Goal: Task Accomplishment & Management: Complete application form

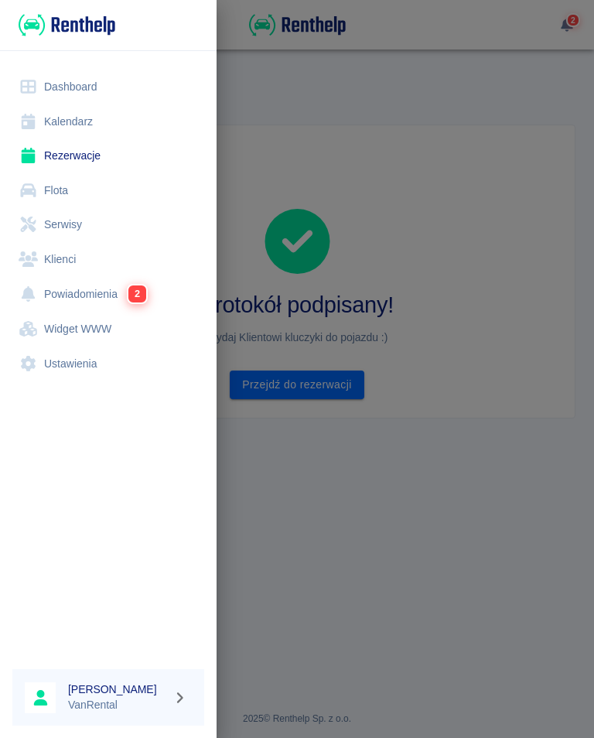
click at [80, 116] on link "Kalendarz" at bounding box center [108, 121] width 192 height 35
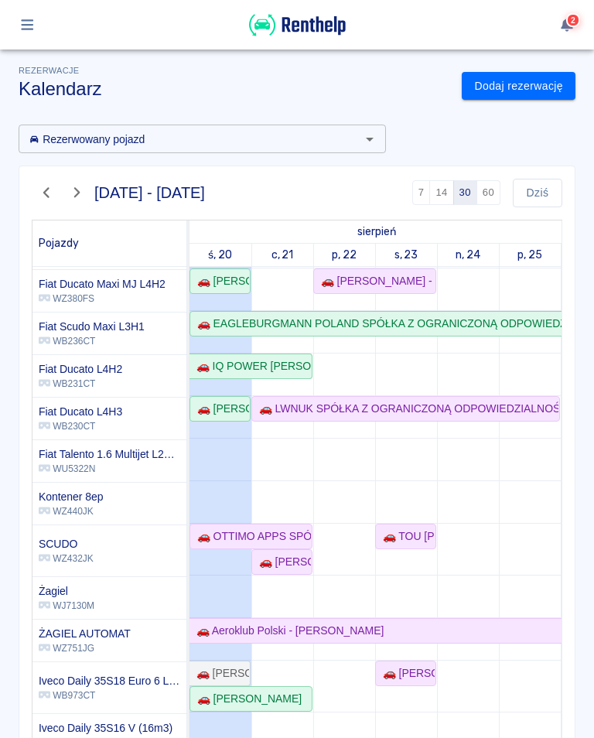
scroll to position [169, 0]
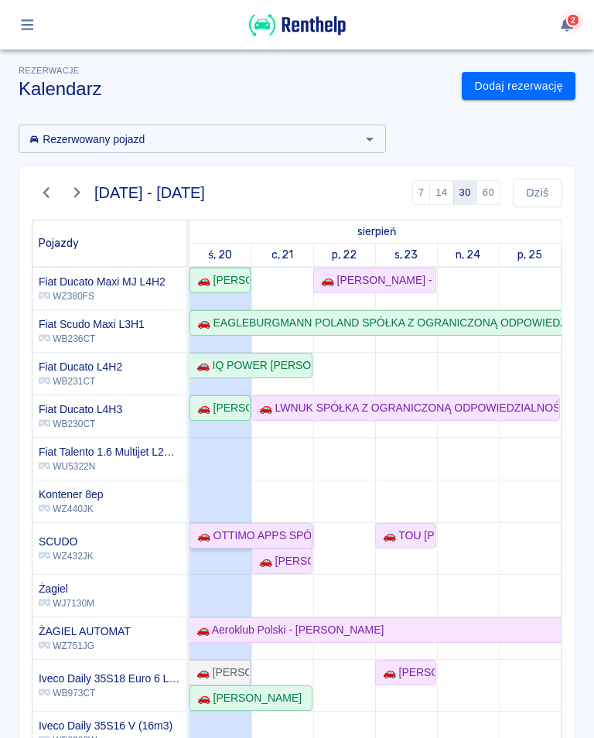
click at [278, 538] on div "🚗 OTTIMO APPS SPÓŁKA Z OGRANICZONĄ ODPOWIEDZIALNOŚCIĄ - Kamil Ekiert" at bounding box center [251, 536] width 120 height 16
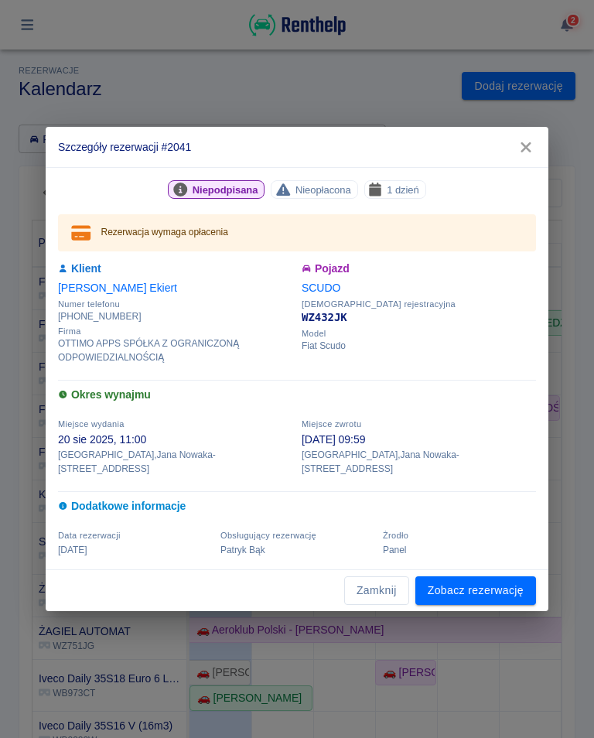
click at [473, 585] on link "Zobacz rezerwację" at bounding box center [475, 590] width 121 height 29
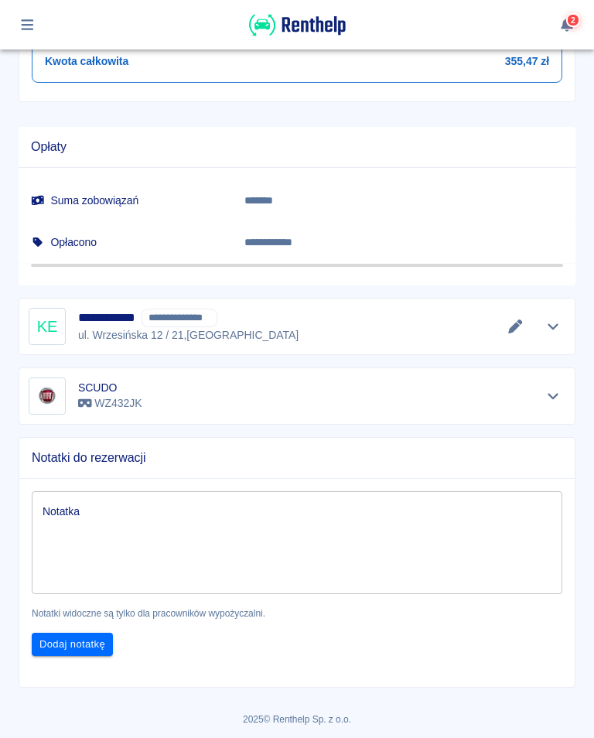
scroll to position [812, 0]
click at [518, 323] on icon "Edytuj dane" at bounding box center [515, 327] width 14 height 14
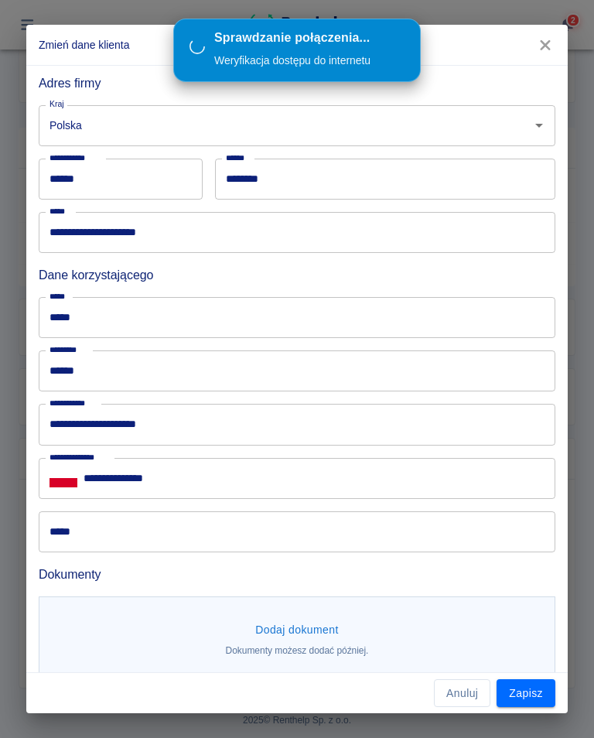
scroll to position [766, 0]
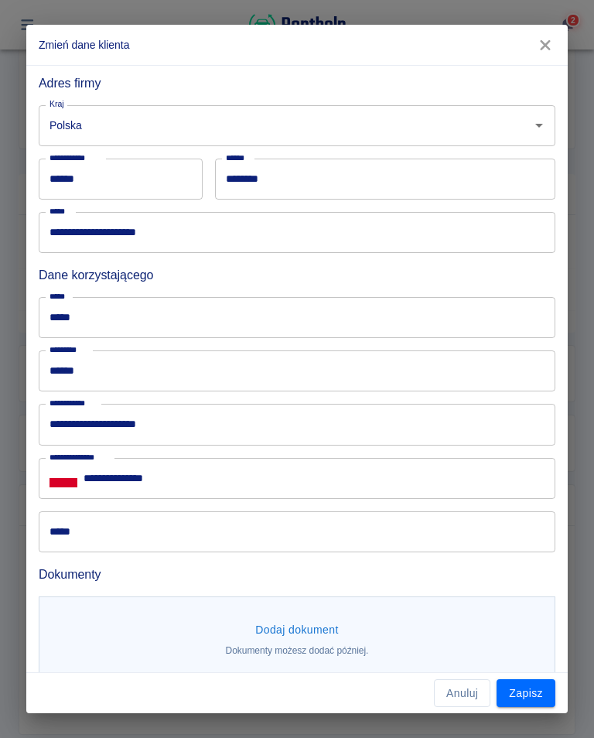
click at [121, 531] on input "*****" at bounding box center [297, 531] width 517 height 41
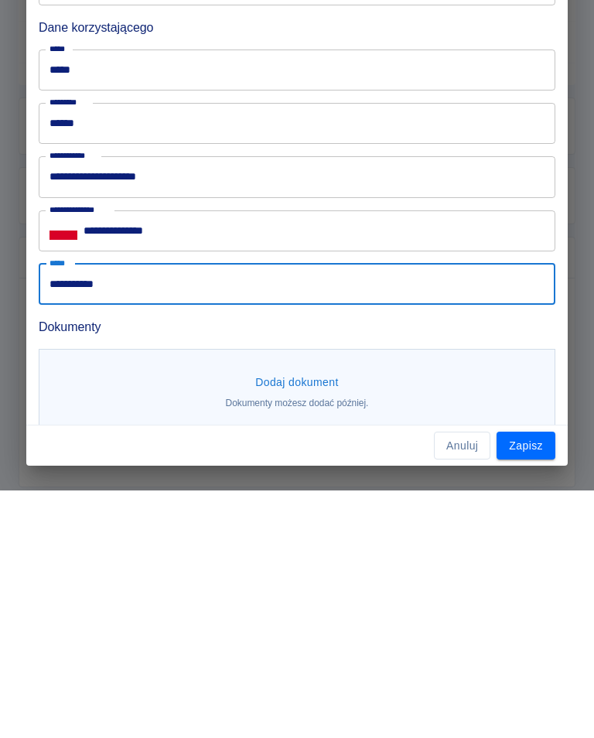
type input "**********"
click at [533, 679] on button "Zapisz" at bounding box center [526, 693] width 59 height 29
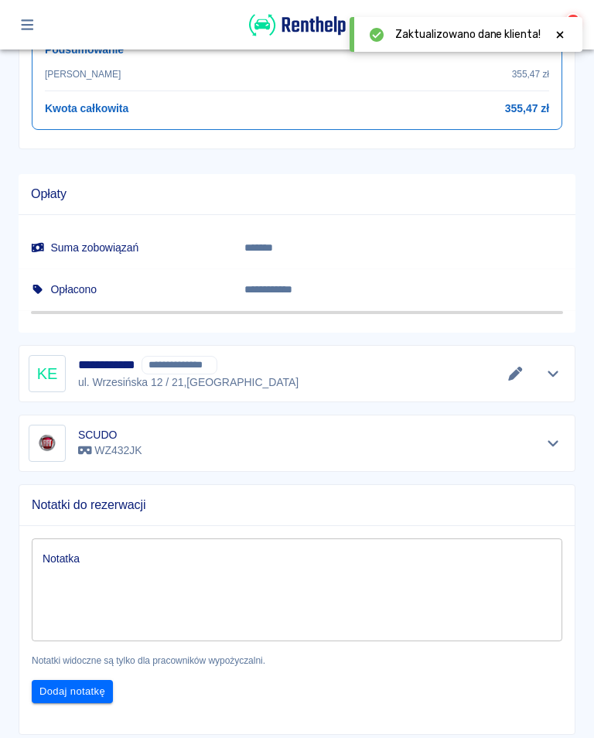
click at [507, 377] on icon "Edytuj dane" at bounding box center [516, 374] width 18 height 14
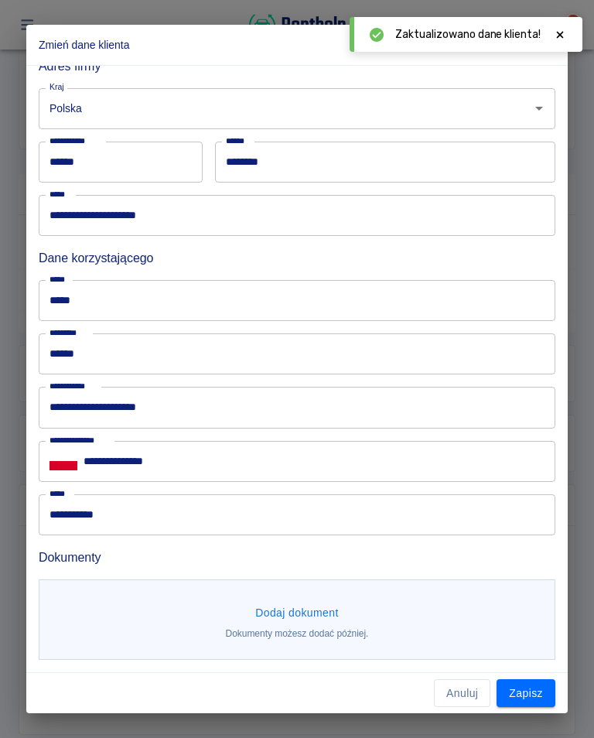
scroll to position [356, 0]
click at [298, 620] on button "Dodaj dokument" at bounding box center [297, 613] width 96 height 29
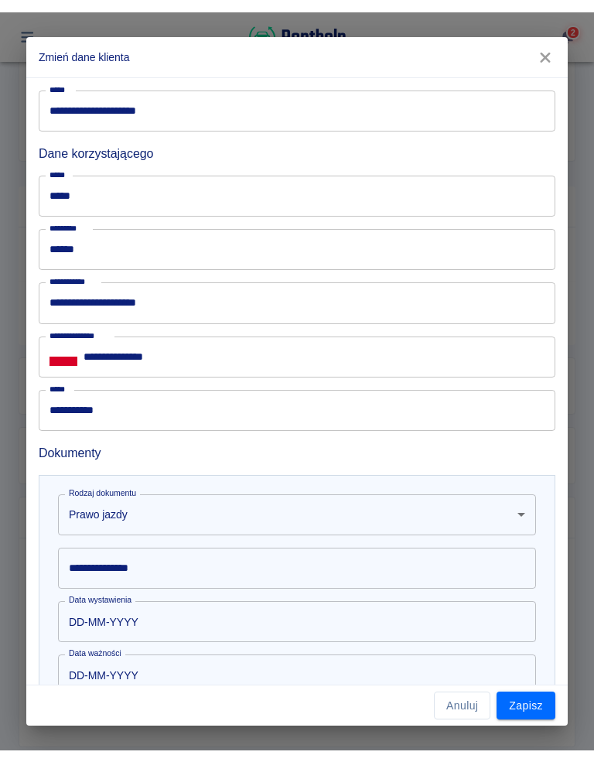
scroll to position [472, 0]
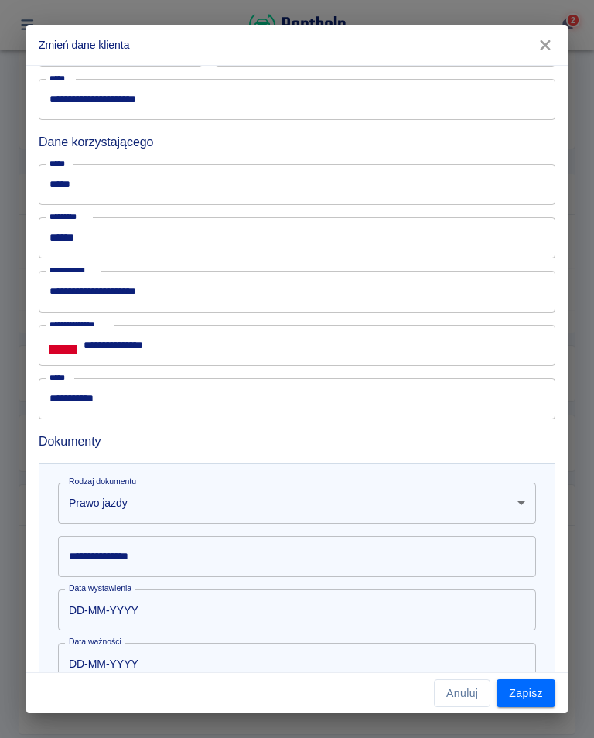
click at [140, 556] on div "**********" at bounding box center [297, 556] width 478 height 41
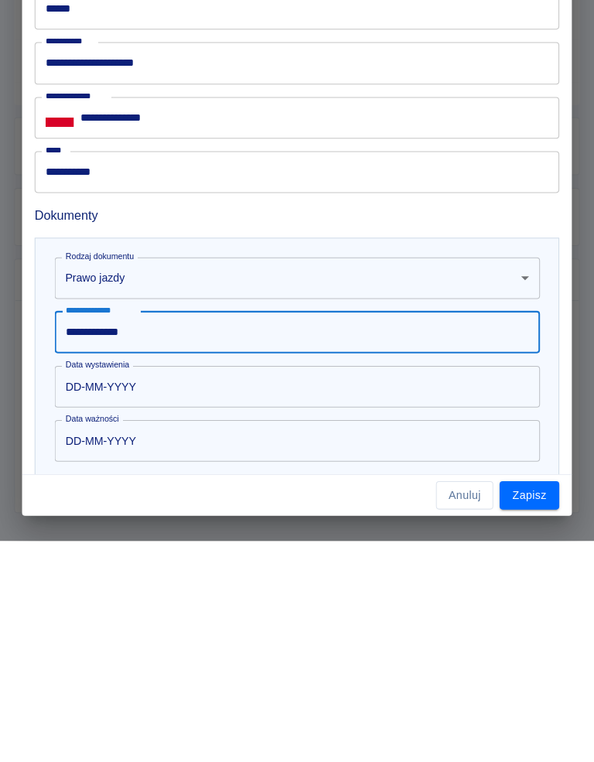
type input "**********"
click at [144, 589] on input "DD-MM-YYYY" at bounding box center [291, 609] width 467 height 41
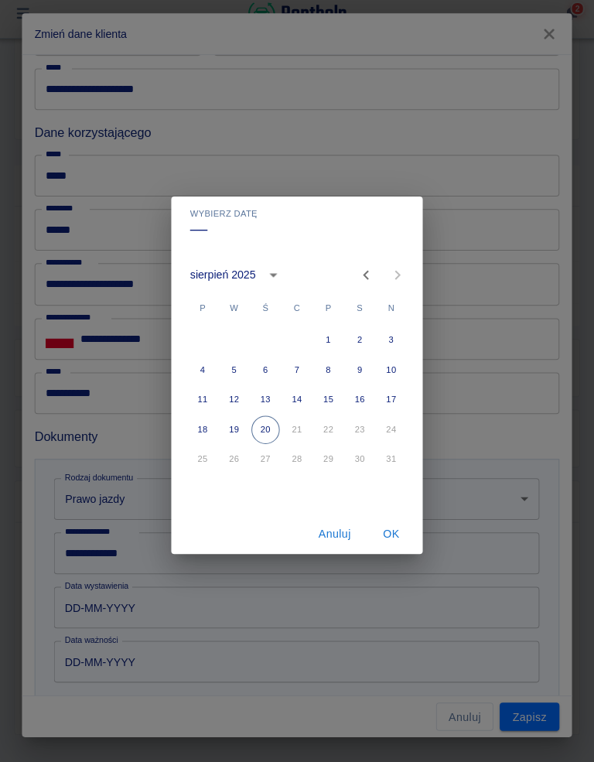
click at [269, 273] on icon "calendar view is open, switch to year view" at bounding box center [274, 282] width 19 height 19
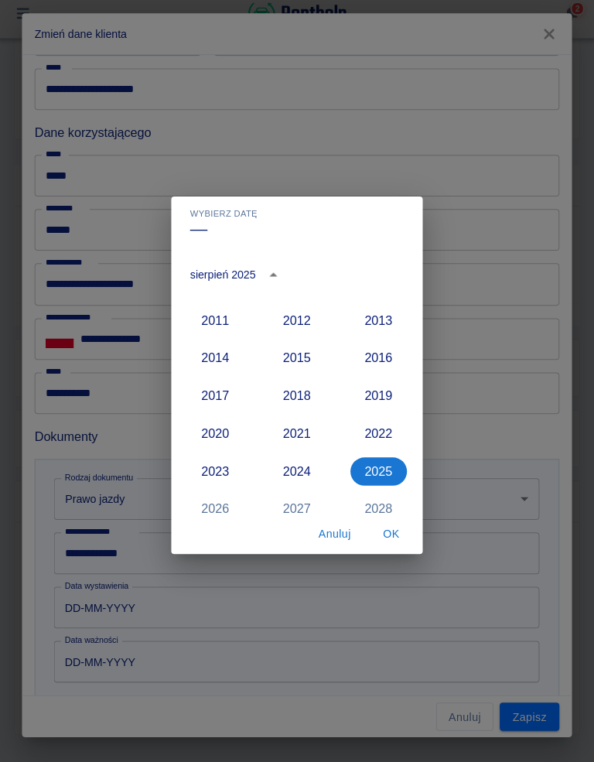
scroll to position [1363, 0]
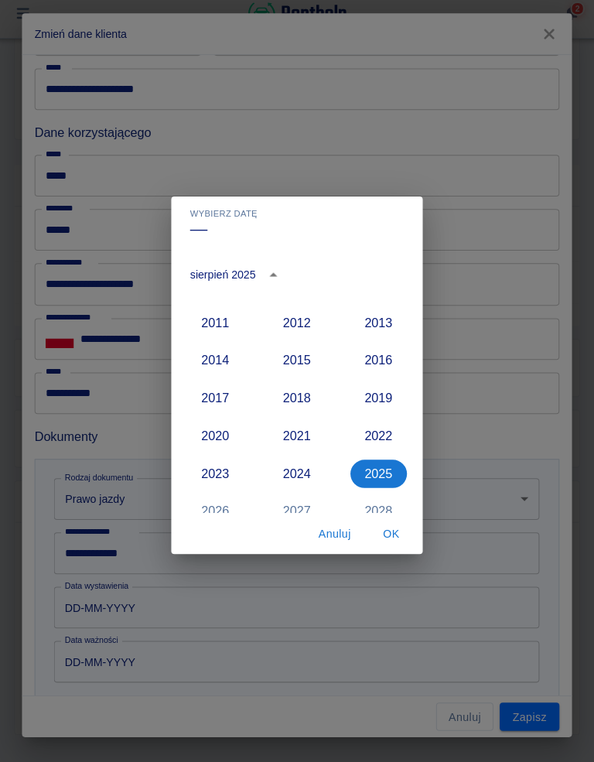
click at [294, 365] on button "2015" at bounding box center [297, 367] width 56 height 28
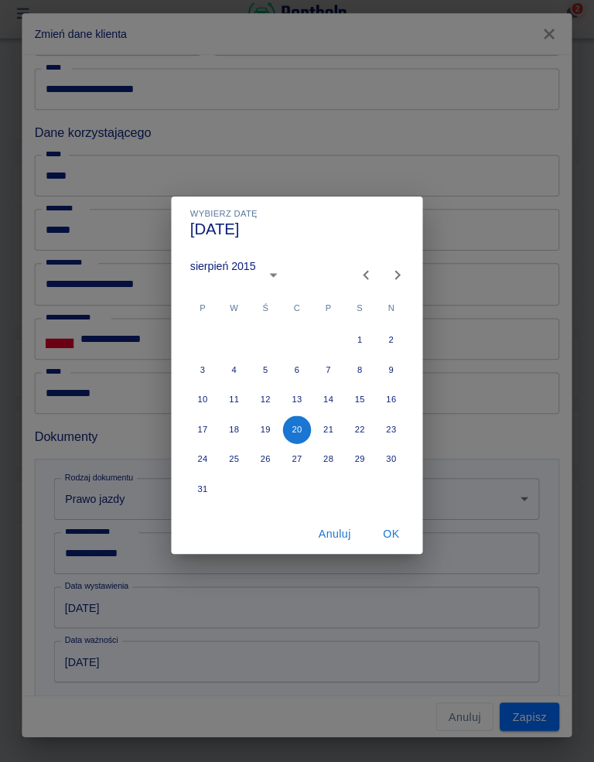
type input "20-08-2015"
type input "20-08-2025"
click at [350, 267] on button "Previous month" at bounding box center [365, 282] width 31 height 31
click at [388, 273] on icon "Next month" at bounding box center [396, 282] width 19 height 19
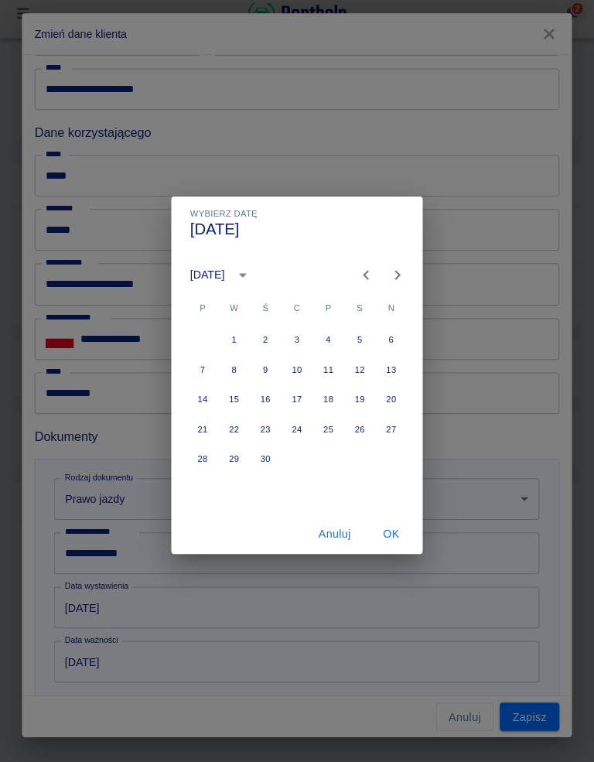
click at [394, 278] on icon "Next month" at bounding box center [396, 282] width 5 height 9
click at [381, 423] on button "25" at bounding box center [390, 435] width 28 height 28
type input "25-10-2015"
type input "25-10-2025"
click at [391, 526] on button "OK" at bounding box center [390, 537] width 50 height 29
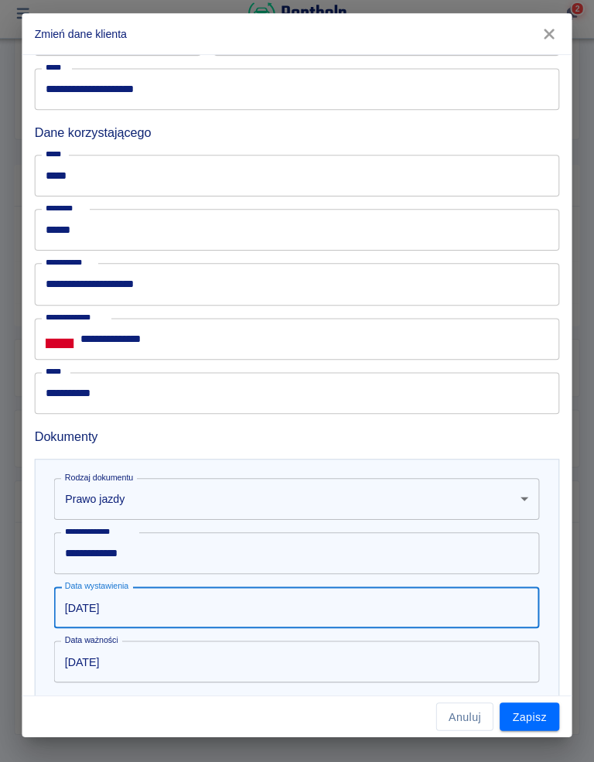
click at [522, 705] on button "Zapisz" at bounding box center [526, 717] width 59 height 29
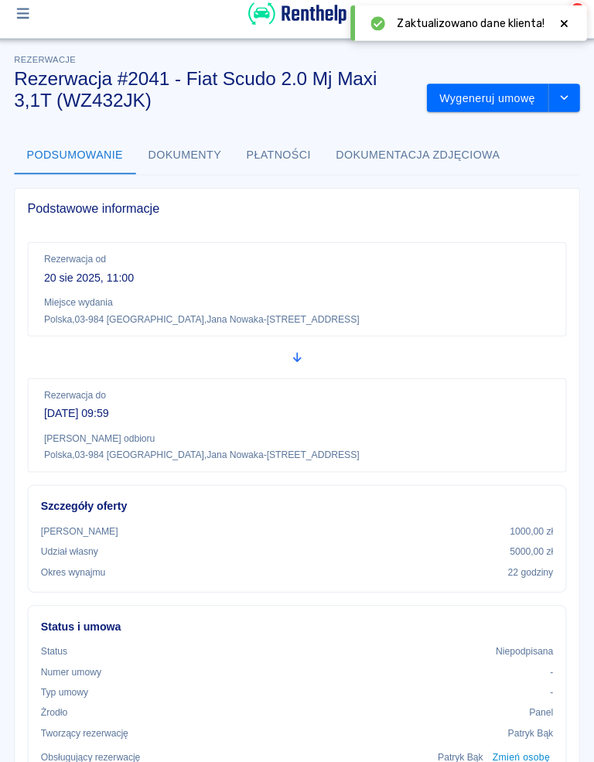
scroll to position [0, 0]
click at [506, 94] on button "Wygeneruj umowę" at bounding box center [485, 108] width 120 height 29
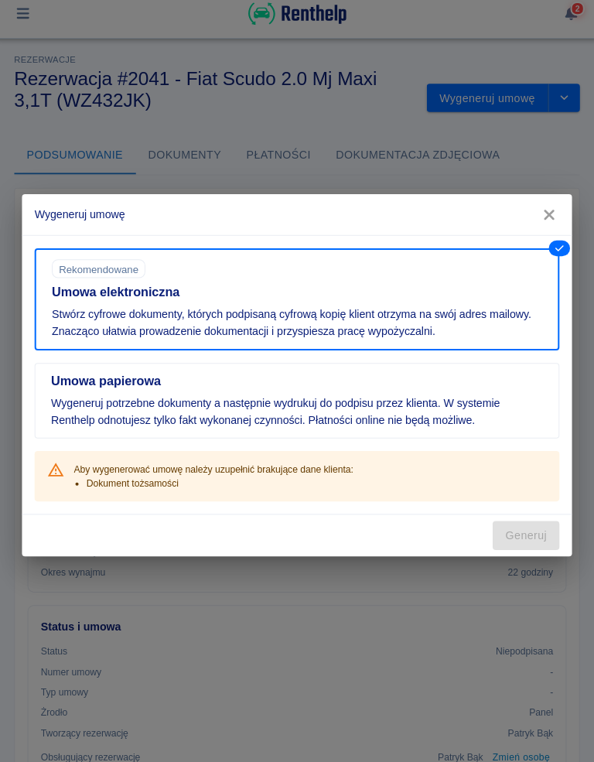
click at [542, 215] on icon "button" at bounding box center [545, 223] width 20 height 16
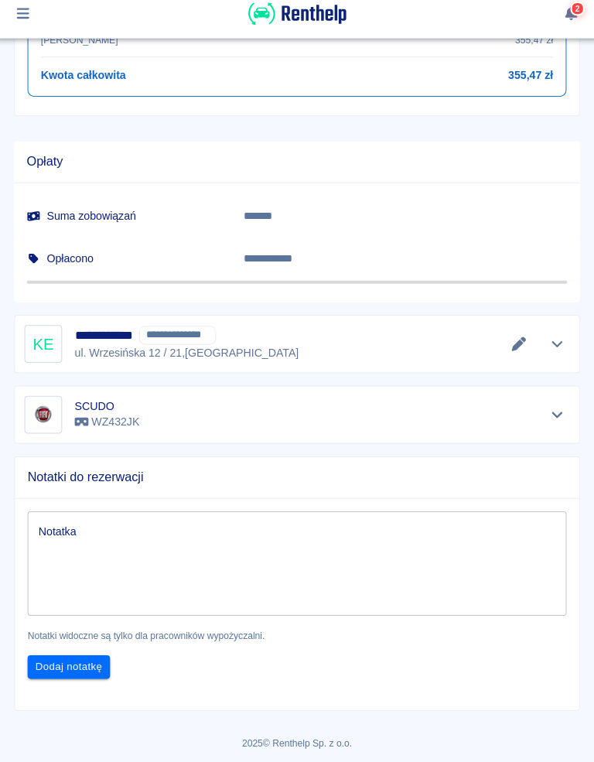
scroll to position [788, 0]
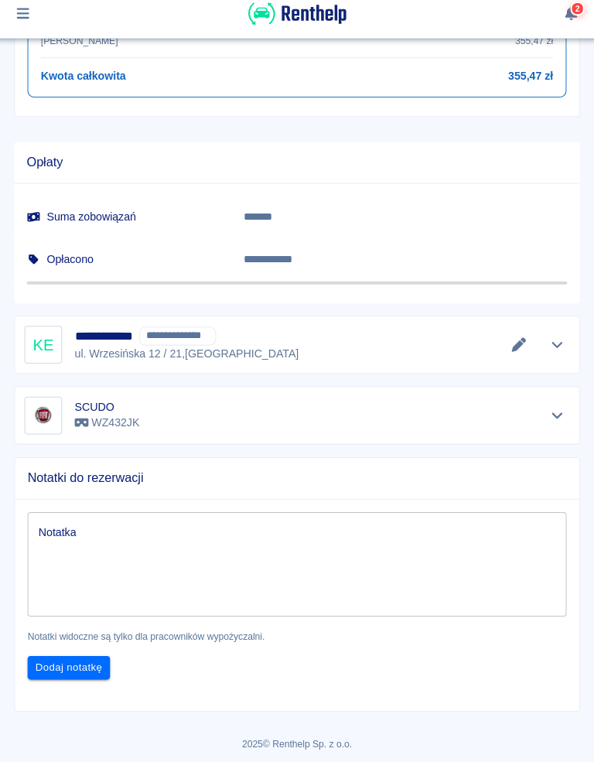
click at [507, 344] on icon "Edytuj dane" at bounding box center [516, 351] width 18 height 14
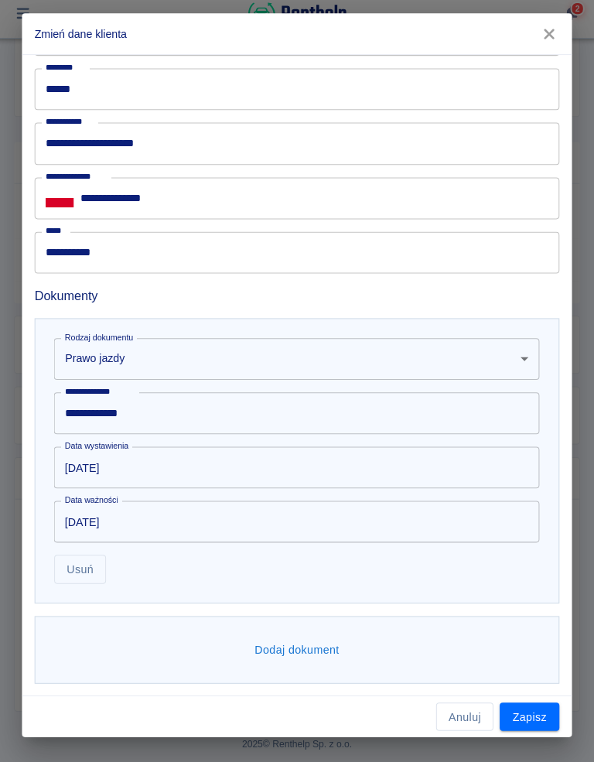
scroll to position [610, 0]
click at [299, 648] on button "Dodaj dokument" at bounding box center [297, 651] width 96 height 29
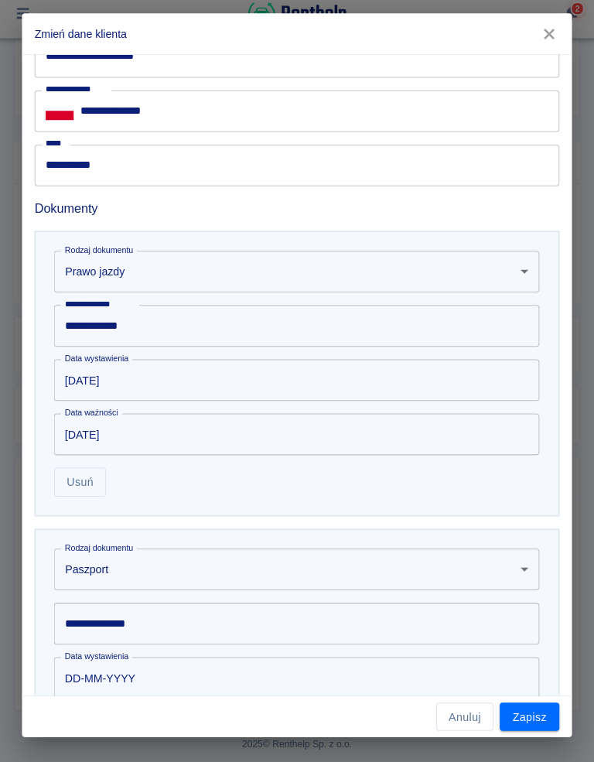
scroll to position [702, 0]
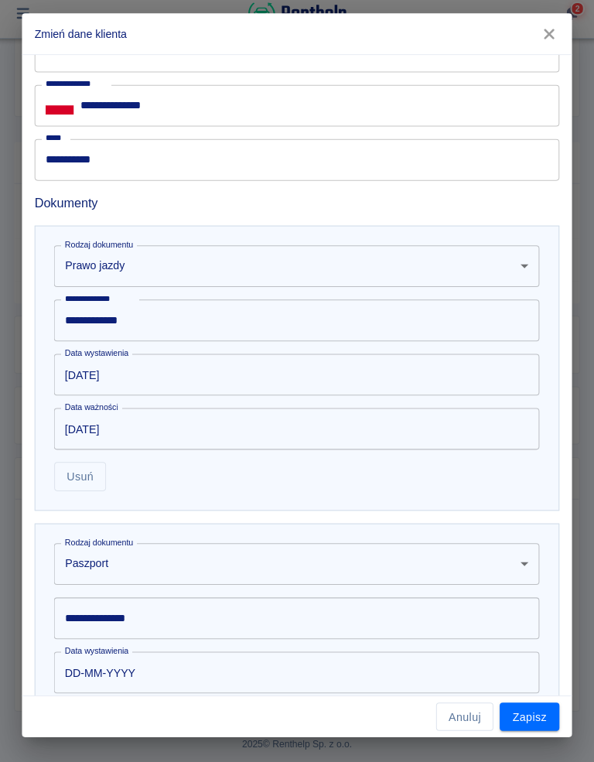
click at [116, 557] on body "**********" at bounding box center [297, 381] width 594 height 762
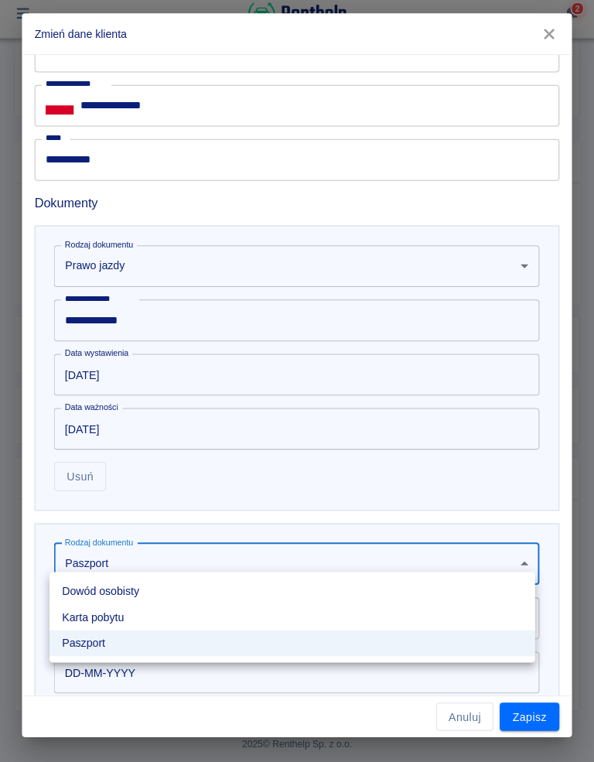
click at [127, 587] on li "Dowód osobisty" at bounding box center [292, 594] width 478 height 26
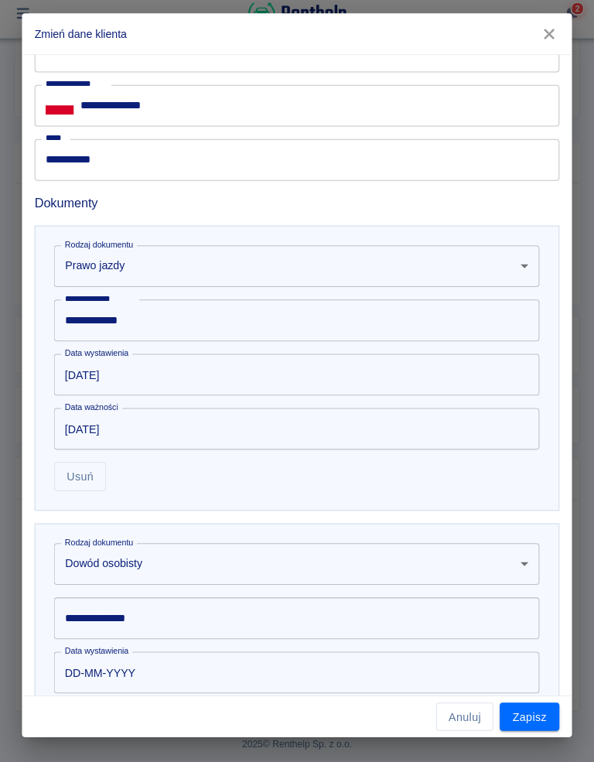
click at [160, 609] on input "**********" at bounding box center [297, 619] width 478 height 41
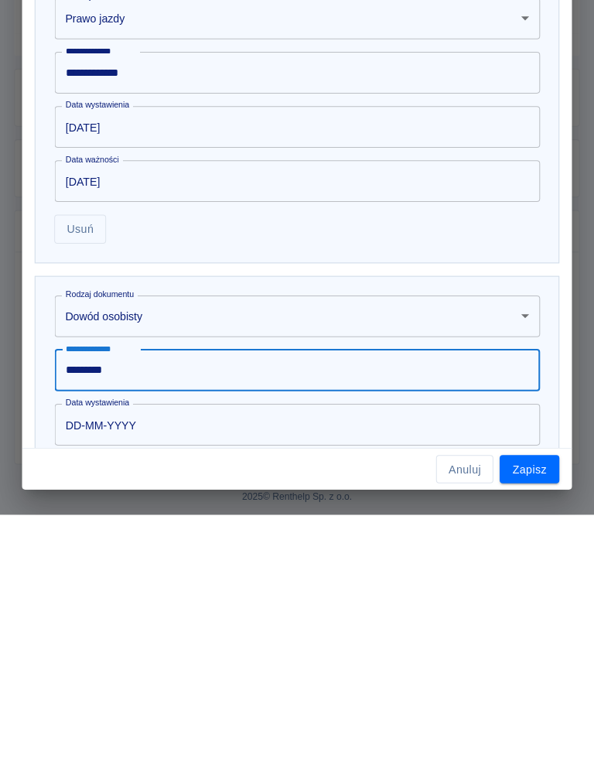
type input "*********"
click at [159, 653] on input "DD-MM-YYYY" at bounding box center [291, 673] width 467 height 41
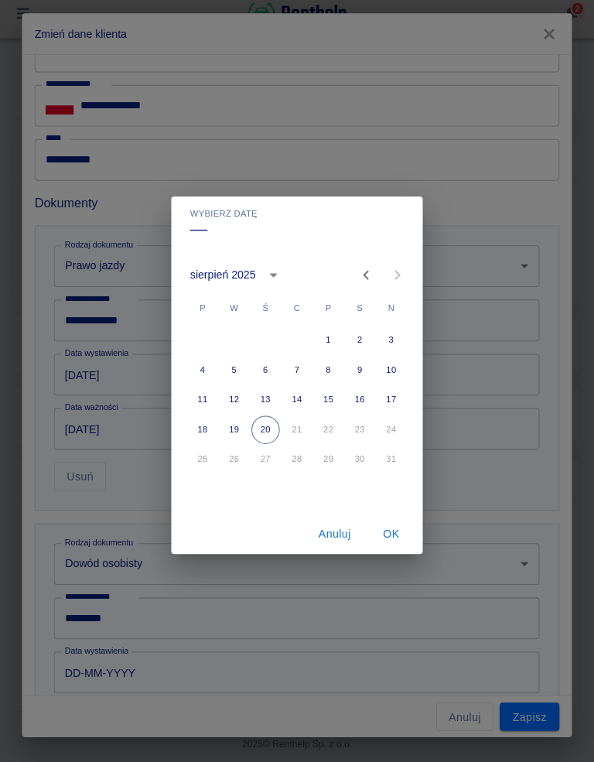
click at [266, 273] on icon "calendar view is open, switch to year view" at bounding box center [274, 282] width 19 height 19
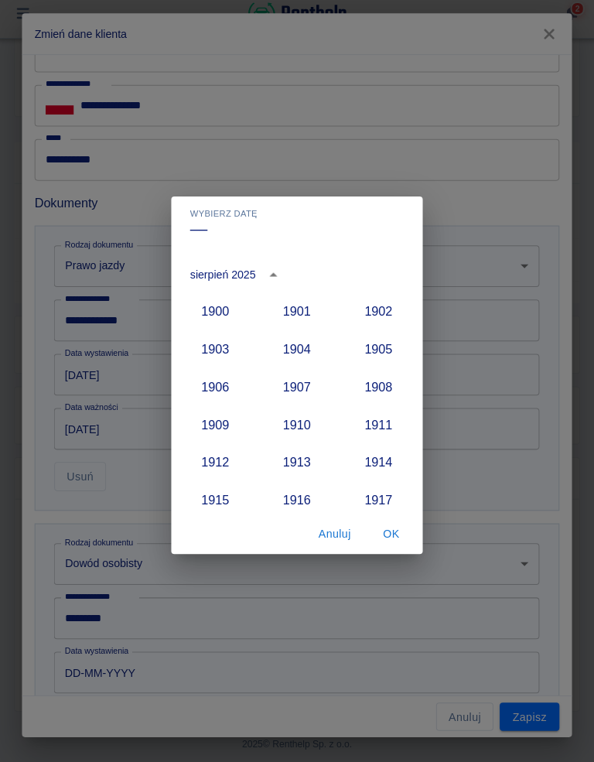
scroll to position [1432, 0]
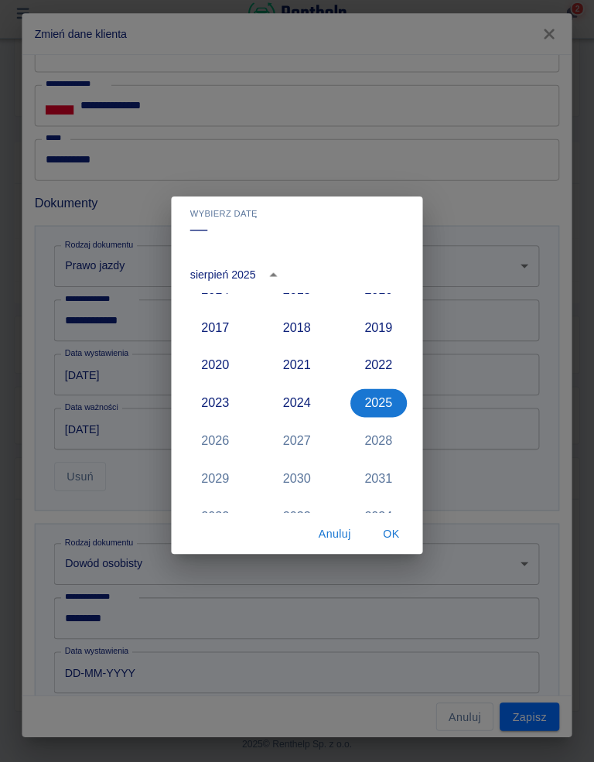
click at [290, 396] on button "2024" at bounding box center [297, 408] width 56 height 28
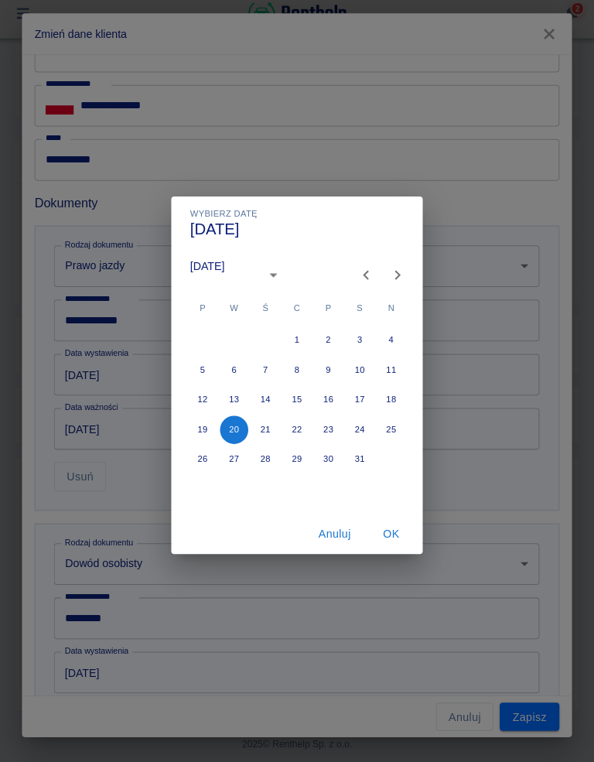
type input "20-08-2024"
type input "20-08-2034"
click at [389, 273] on icon "Next month" at bounding box center [396, 282] width 19 height 19
click at [388, 273] on icon "Next month" at bounding box center [396, 282] width 19 height 19
click at [396, 276] on icon "Next month" at bounding box center [396, 282] width 19 height 19
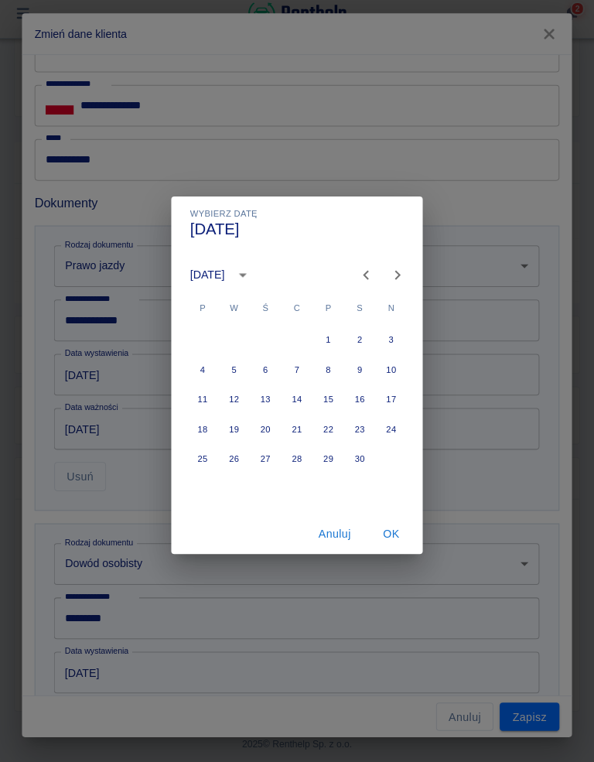
click at [198, 391] on button "11" at bounding box center [204, 405] width 28 height 28
type input "11-11-2024"
type input "11-11-2034"
click at [390, 525] on button "OK" at bounding box center [390, 537] width 50 height 29
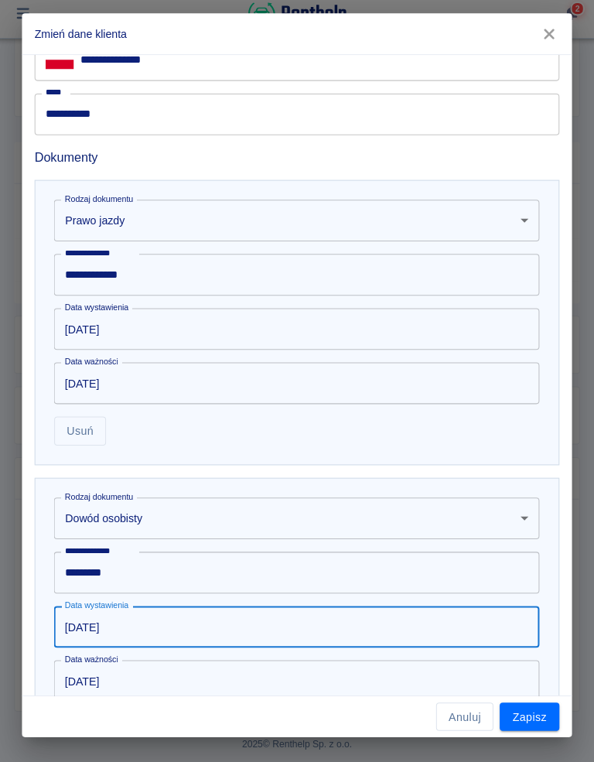
scroll to position [769, 0]
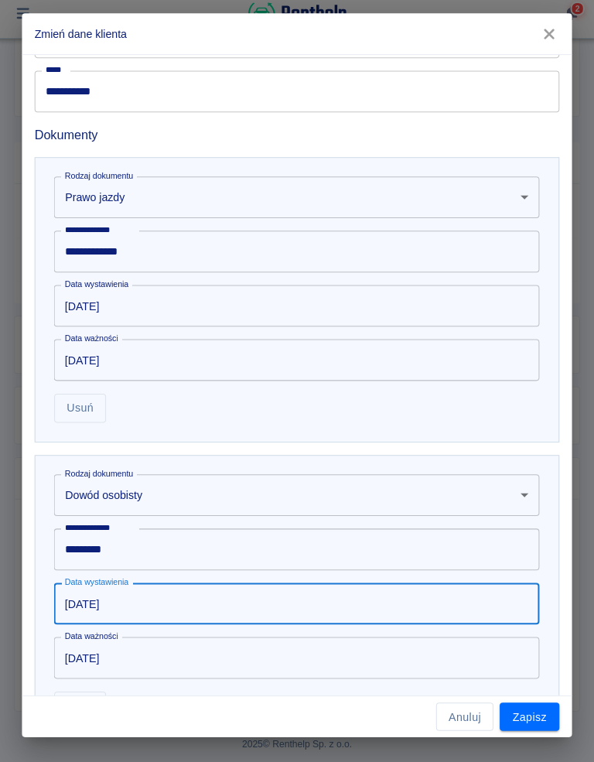
click at [528, 711] on button "Zapisz" at bounding box center [526, 717] width 59 height 29
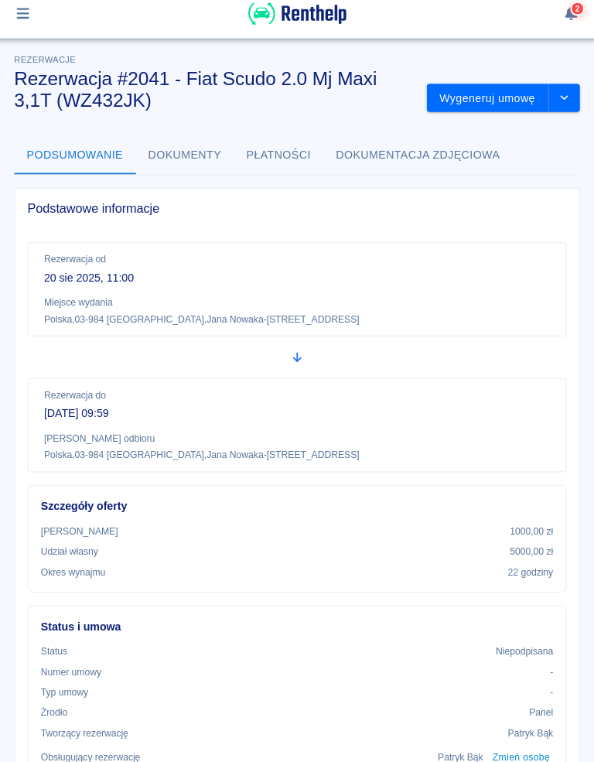
scroll to position [0, 0]
click at [466, 94] on button "Wygeneruj umowę" at bounding box center [485, 108] width 120 height 29
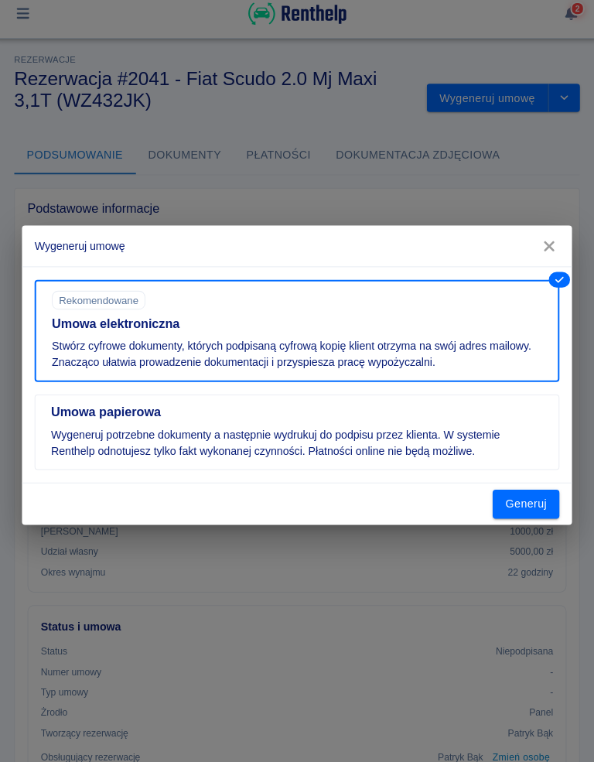
click at [510, 500] on button "Generuj" at bounding box center [523, 507] width 66 height 29
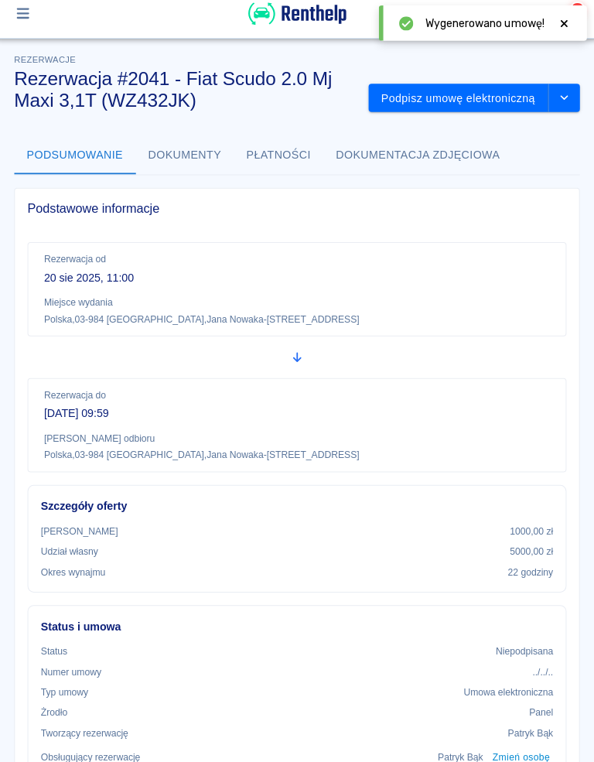
click at [478, 97] on button "Podpisz umowę elektroniczną" at bounding box center [455, 108] width 177 height 29
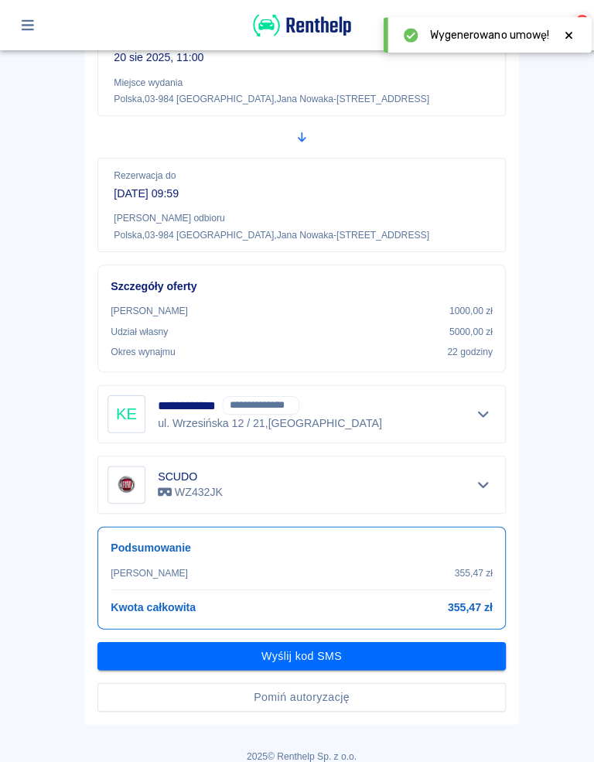
scroll to position [183, 0]
click at [305, 643] on button "Wyślij kod SMS" at bounding box center [297, 646] width 402 height 29
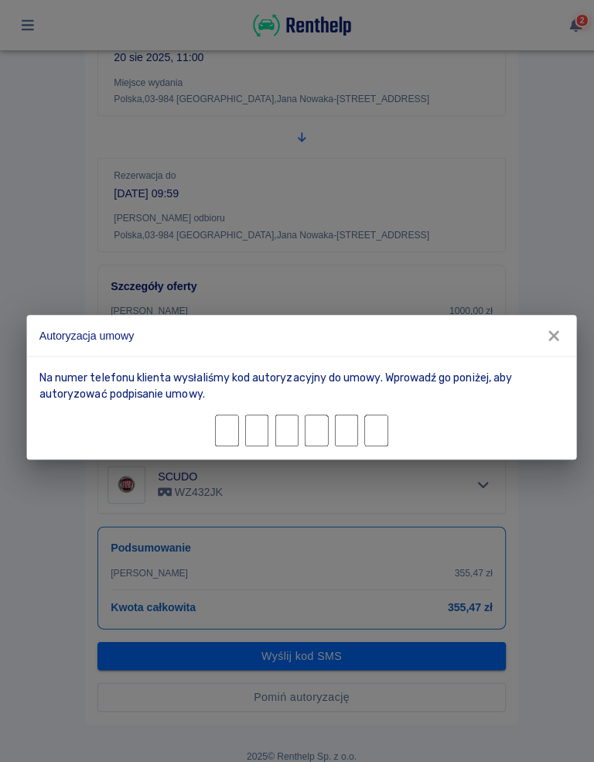
click at [227, 432] on input "Character 1." at bounding box center [223, 423] width 23 height 31
type input "3"
type input "6"
type input "5"
type input "4"
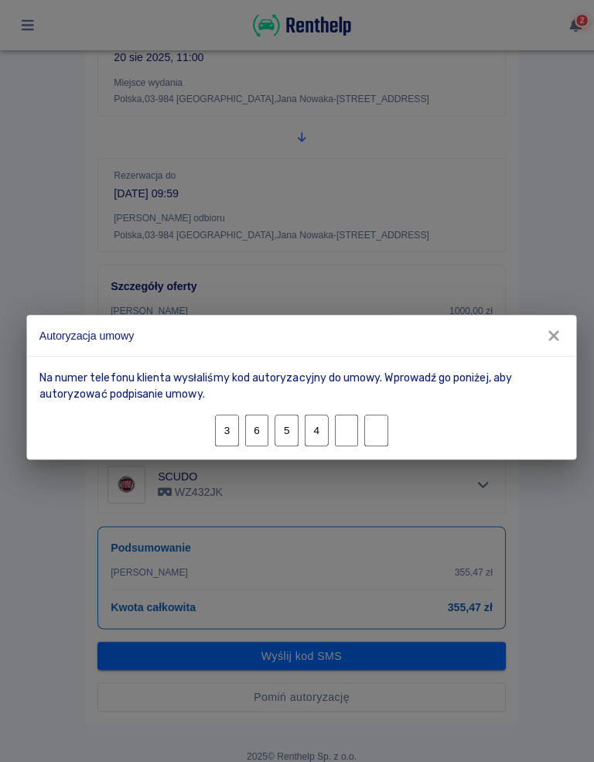
type input "5"
type input "1"
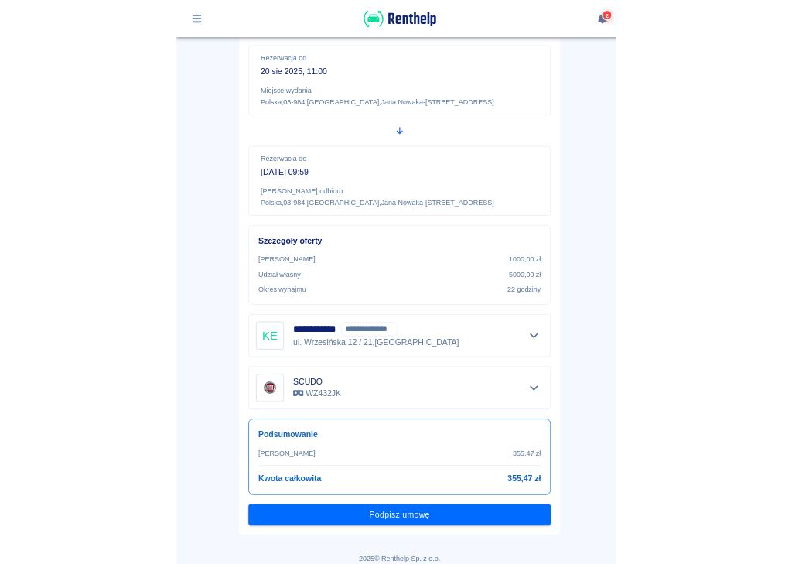
scroll to position [143, 0]
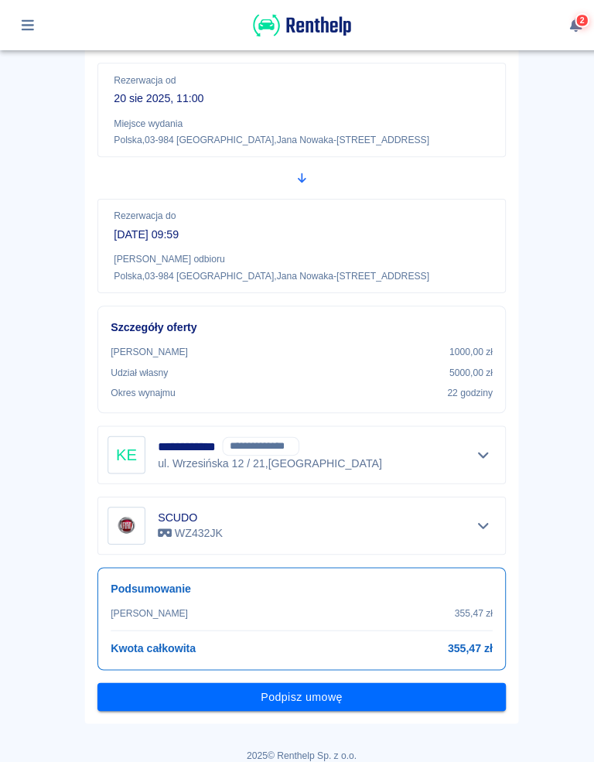
click at [305, 688] on button "Podpisz umowę" at bounding box center [297, 686] width 402 height 29
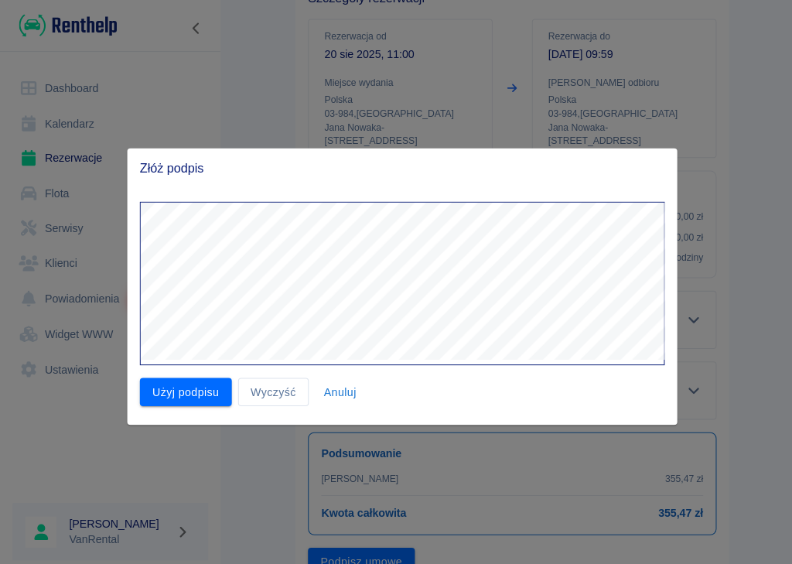
click at [179, 381] on button "Użyj podpisu" at bounding box center [183, 385] width 90 height 29
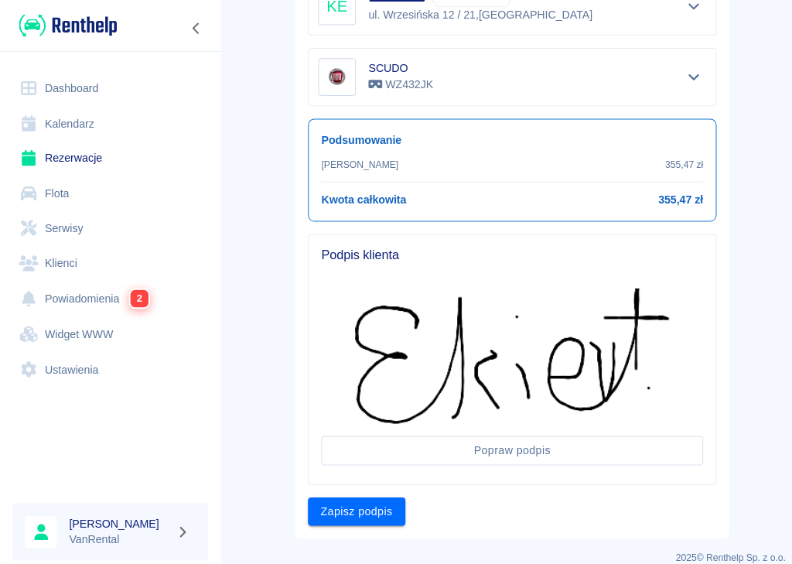
scroll to position [448, 0]
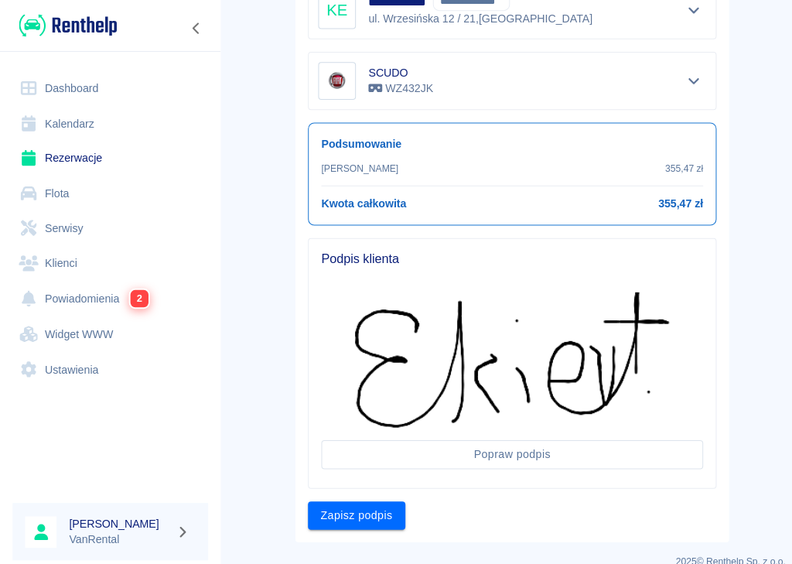
click at [360, 493] on button "Zapisz podpis" at bounding box center [351, 507] width 96 height 29
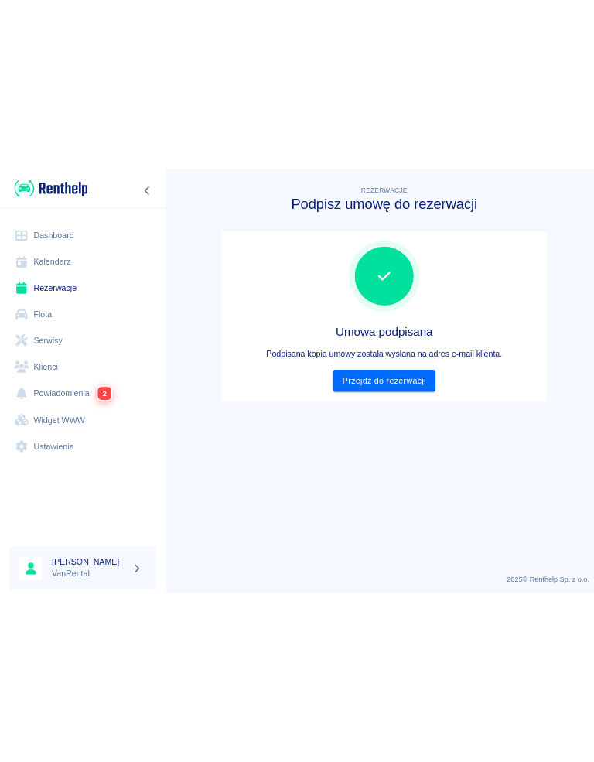
scroll to position [0, 0]
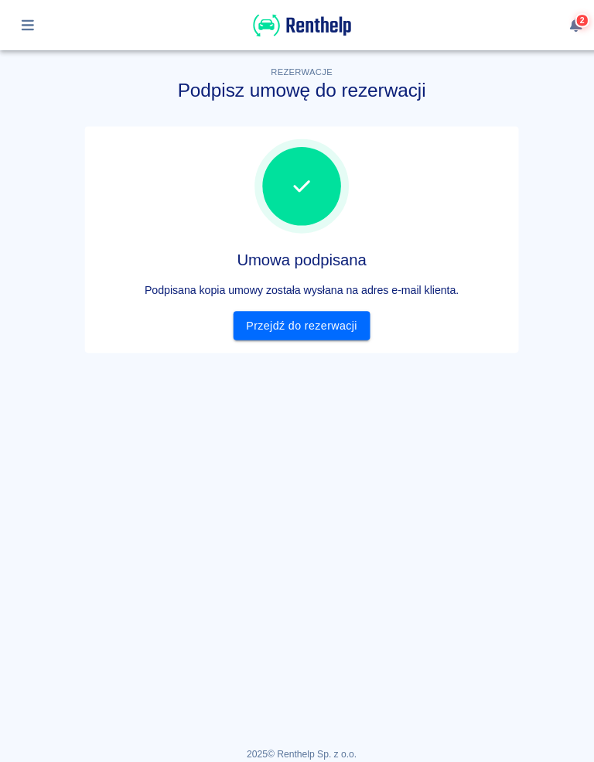
click at [305, 326] on link "Przejdź do rezerwacji" at bounding box center [297, 320] width 134 height 29
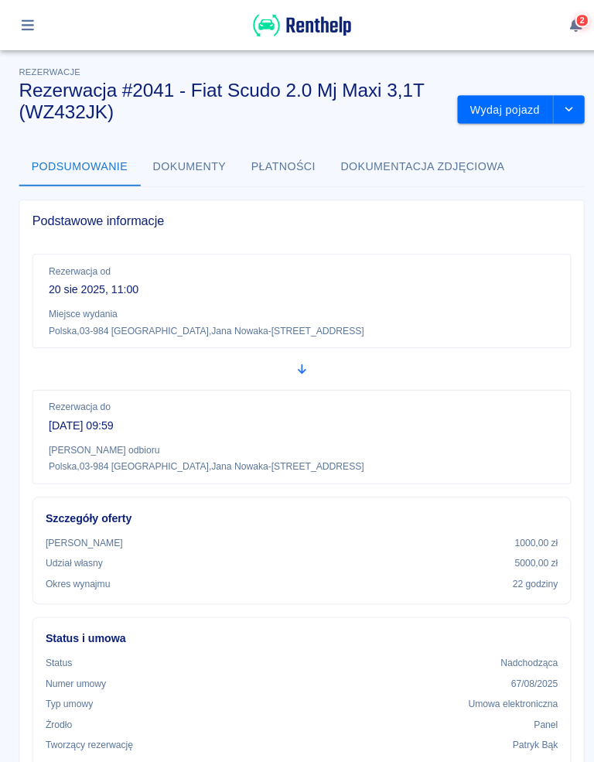
click at [497, 98] on button "Wydaj pojazd" at bounding box center [497, 108] width 94 height 29
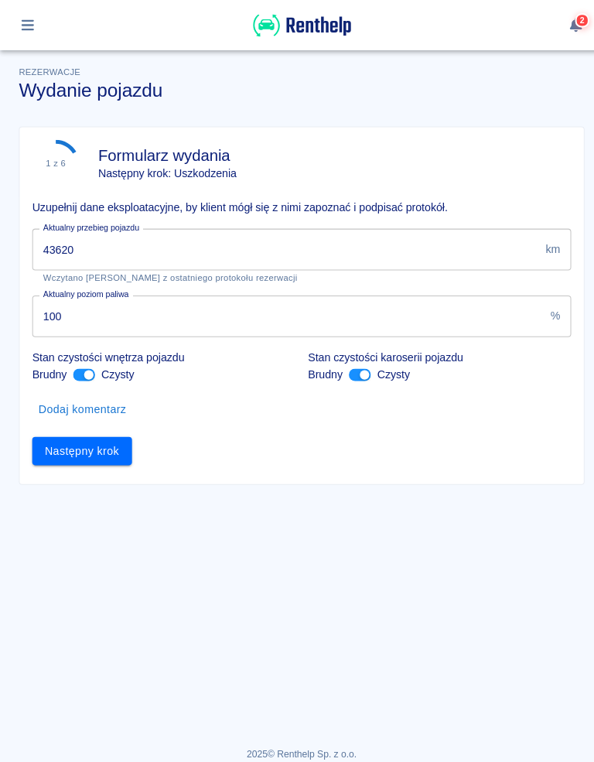
click at [101, 239] on input "43620" at bounding box center [281, 245] width 499 height 41
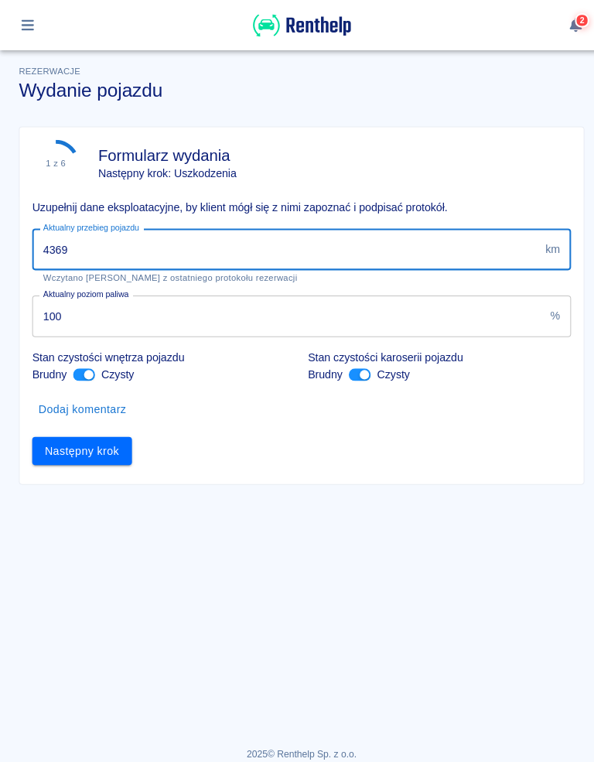
type input "43696"
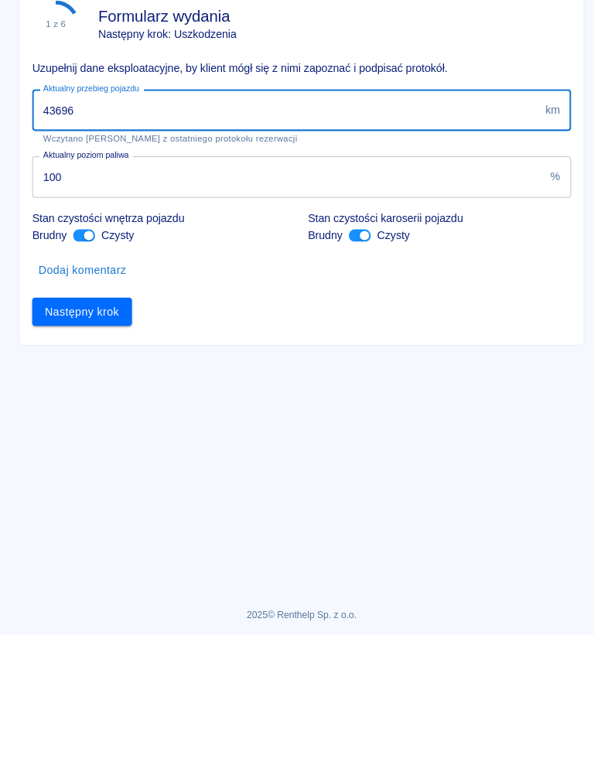
click at [82, 430] on button "Następny krok" at bounding box center [81, 444] width 98 height 29
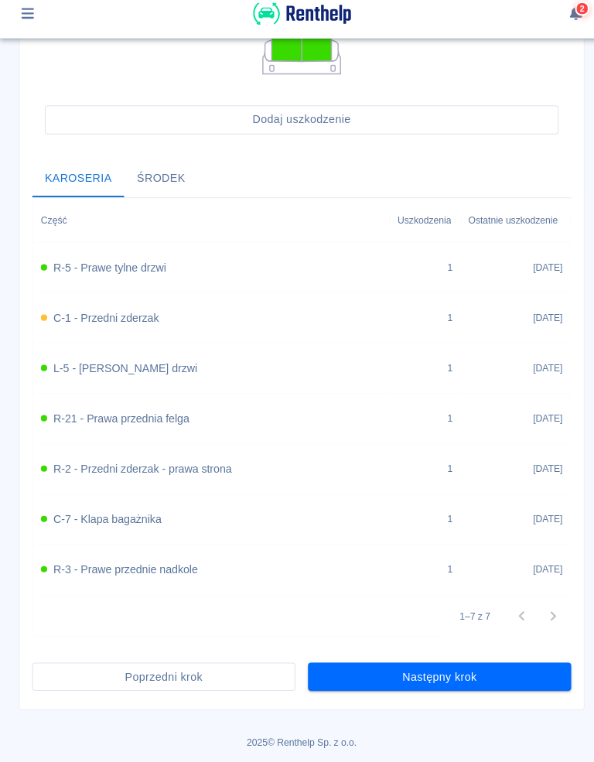
scroll to position [475, 0]
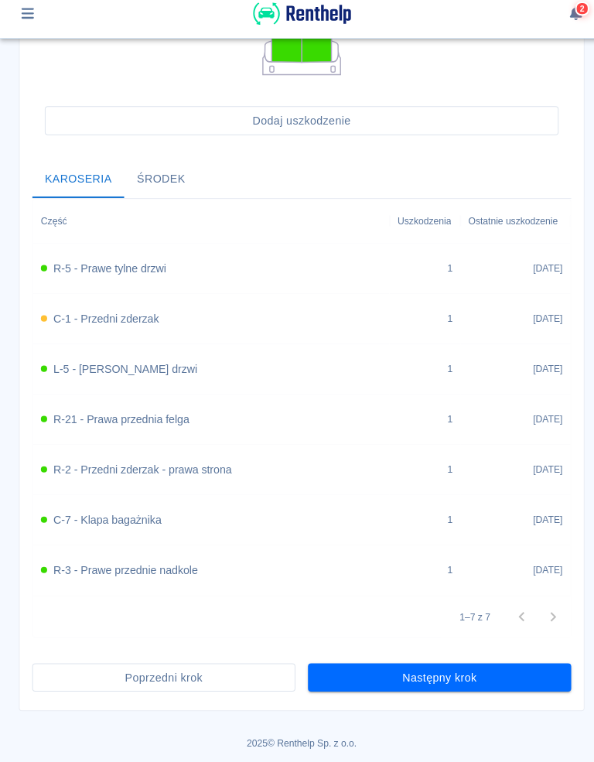
click at [438, 668] on button "Następny krok" at bounding box center [432, 678] width 259 height 29
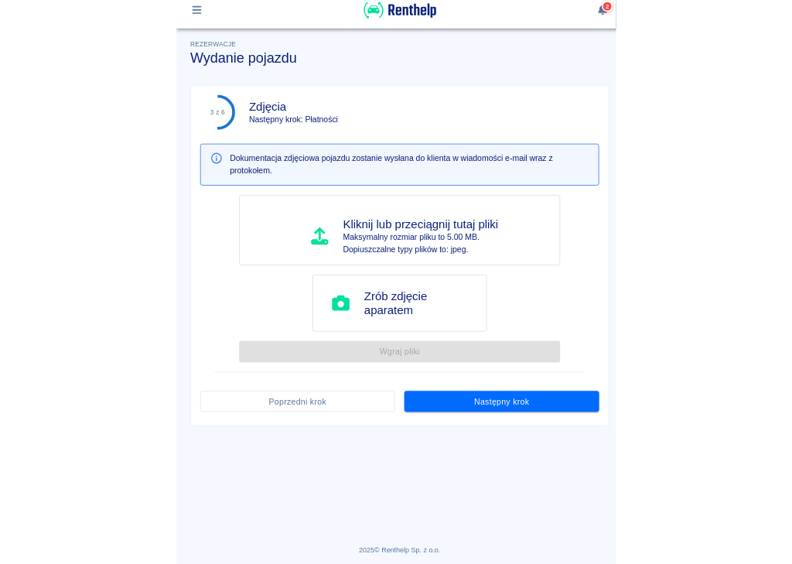
scroll to position [0, 0]
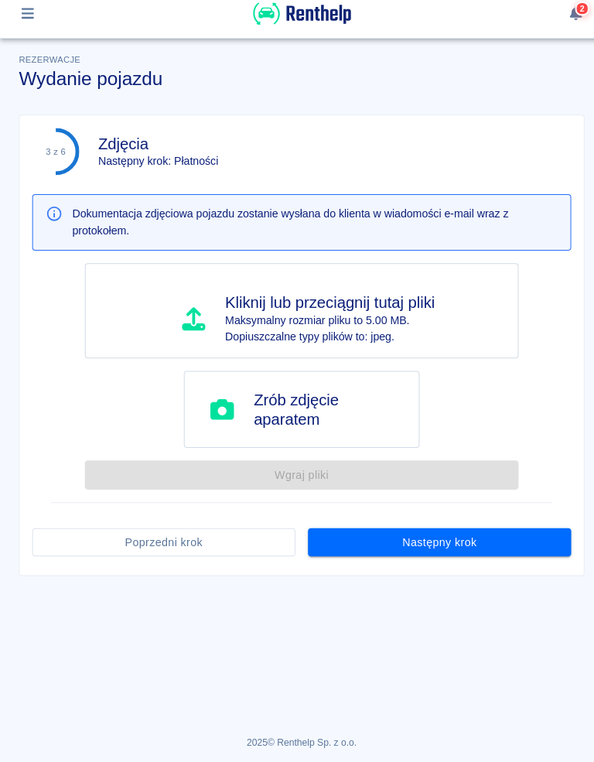
click at [441, 535] on button "Następny krok" at bounding box center [432, 545] width 259 height 29
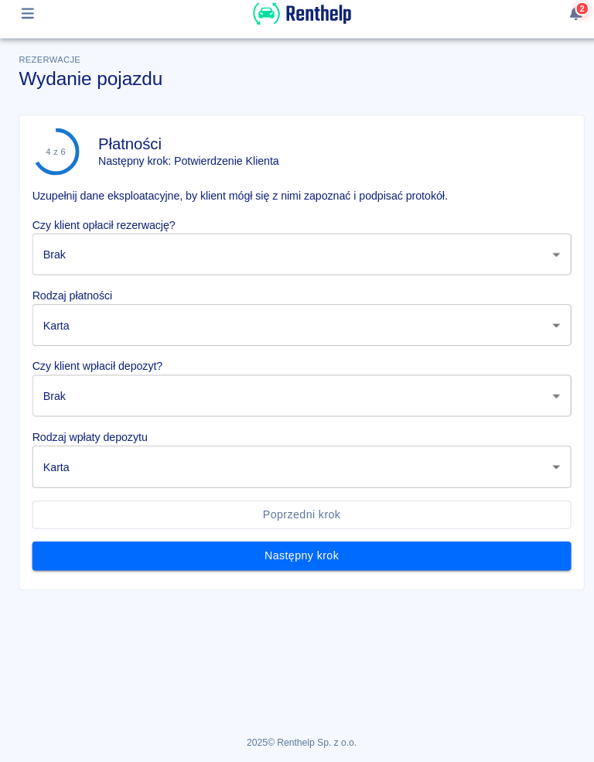
click at [545, 256] on body "Używamy plików Cookies, by zapewnić Ci najlepsze możliwe doświadczenie. Aby dow…" at bounding box center [297, 381] width 594 height 762
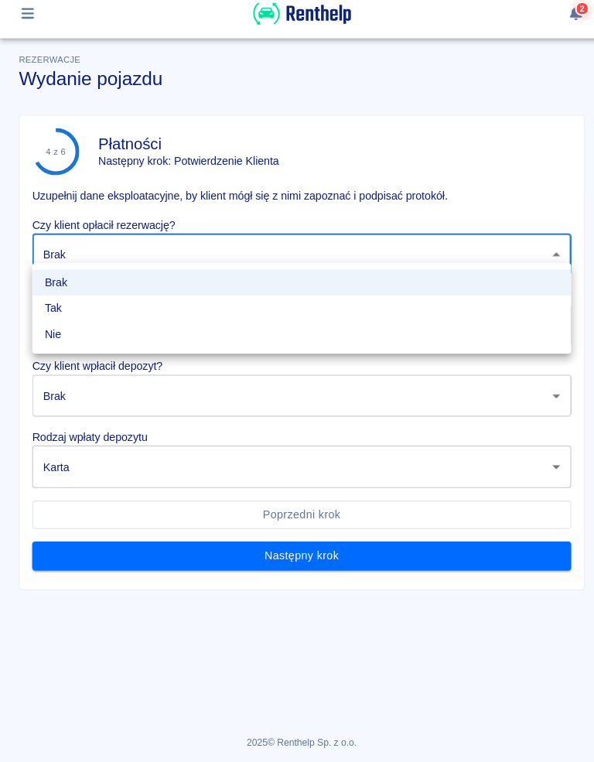
click at [55, 302] on li "Tak" at bounding box center [297, 315] width 531 height 26
type input "true"
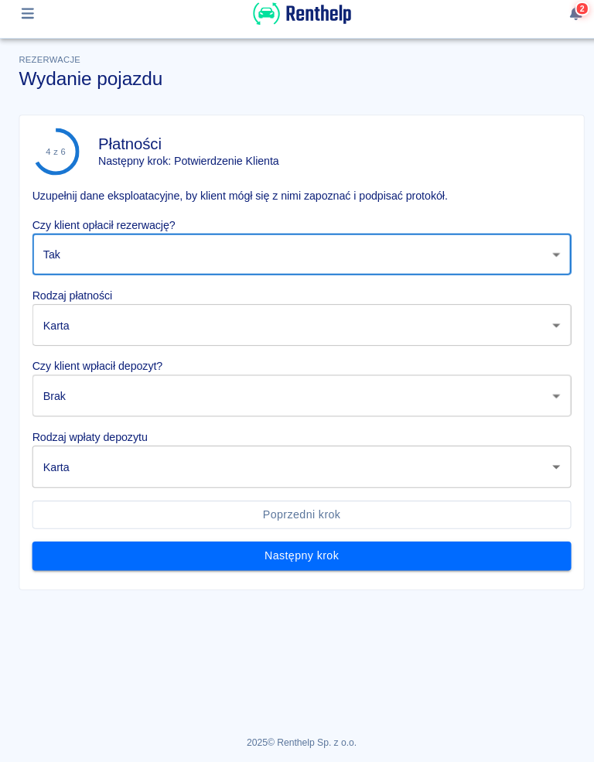
click at [553, 320] on body "Używamy plików Cookies, by zapewnić Ci najlepsze możliwe doświadczenie. Aby dow…" at bounding box center [297, 381] width 594 height 762
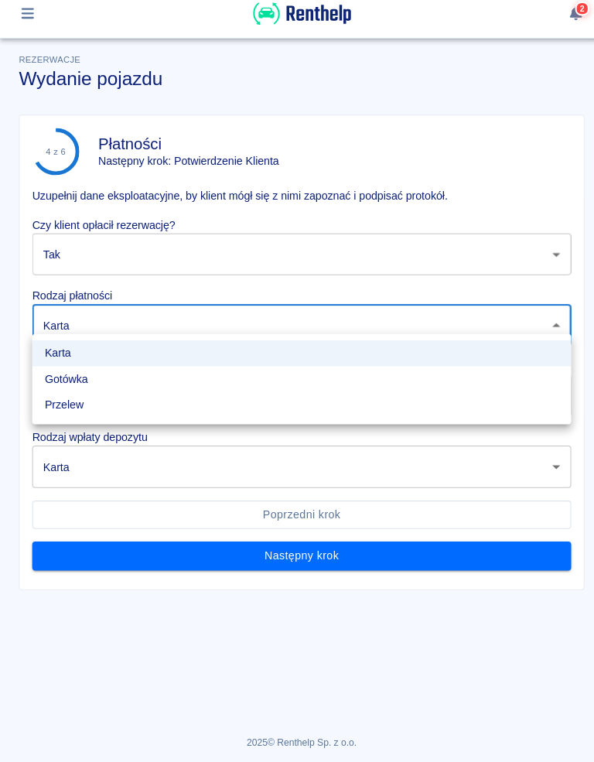
click at [83, 398] on li "Przelew" at bounding box center [297, 411] width 531 height 26
type input "bank_transfer"
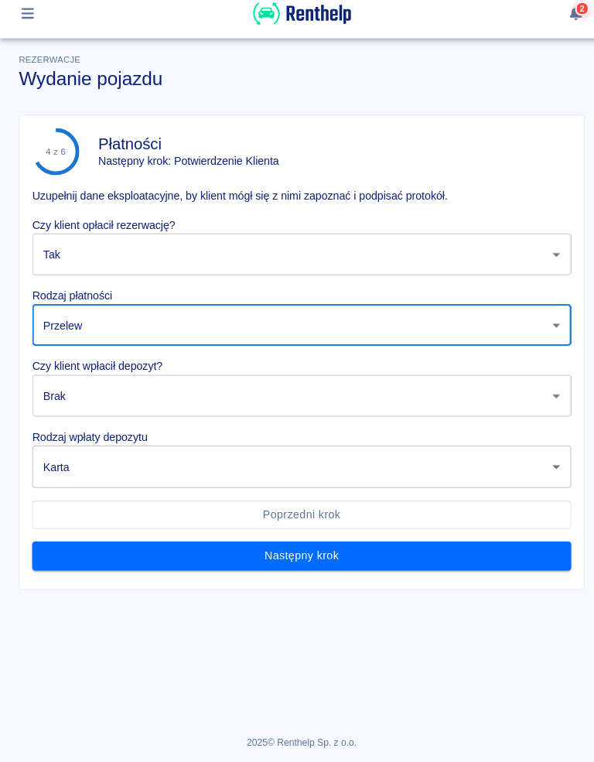
click at [551, 394] on body "Używamy plików Cookies, by zapewnić Ci najlepsze możliwe doświadczenie. Aby dow…" at bounding box center [297, 381] width 594 height 762
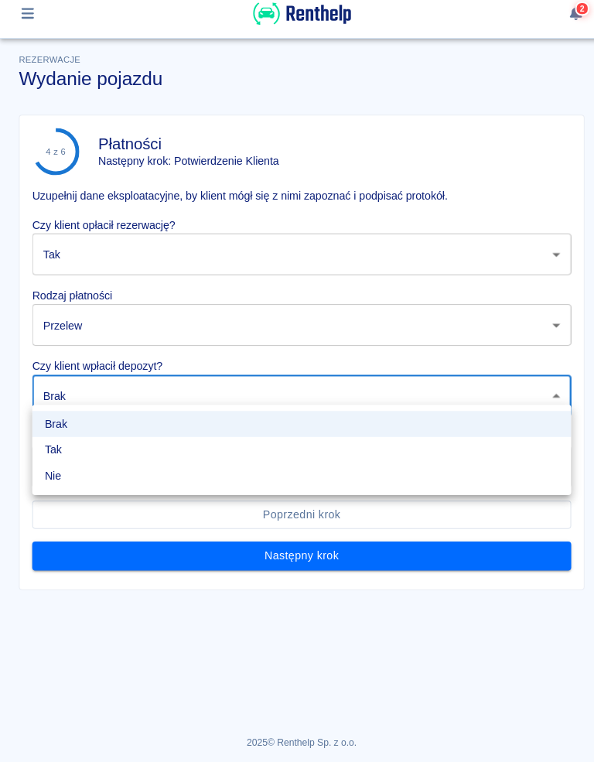
click at [52, 442] on li "Tak" at bounding box center [297, 455] width 531 height 26
type input "true"
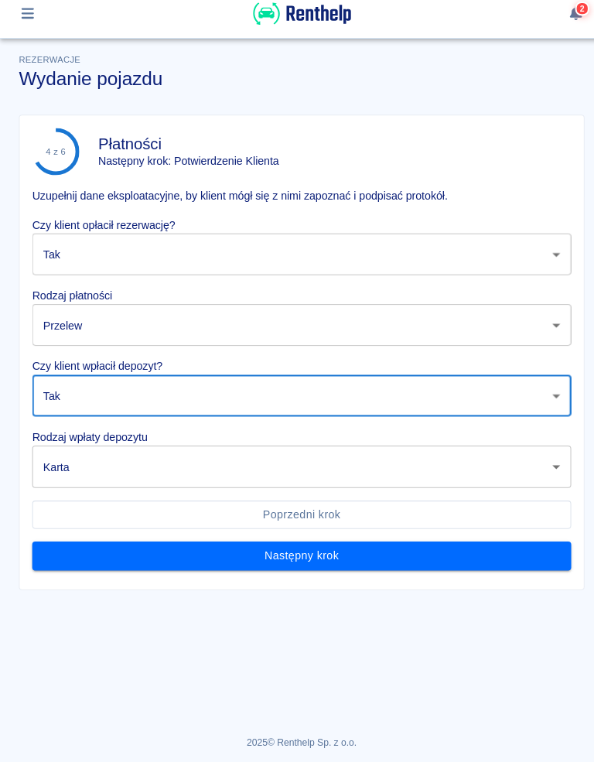
click at [538, 454] on body "Używamy plików Cookies, by zapewnić Ci najlepsze możliwe doświadczenie. Aby dow…" at bounding box center [297, 381] width 594 height 762
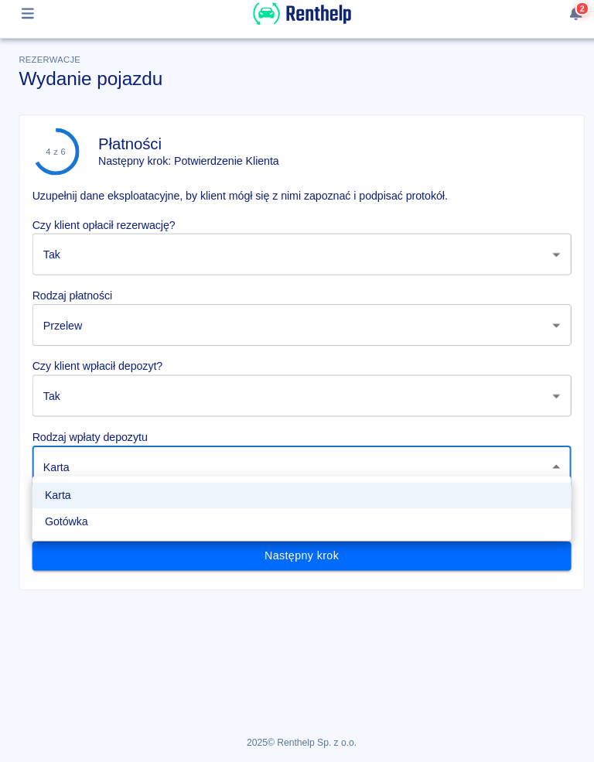
click at [70, 514] on li "Gotówka" at bounding box center [297, 525] width 531 height 26
type input "cash"
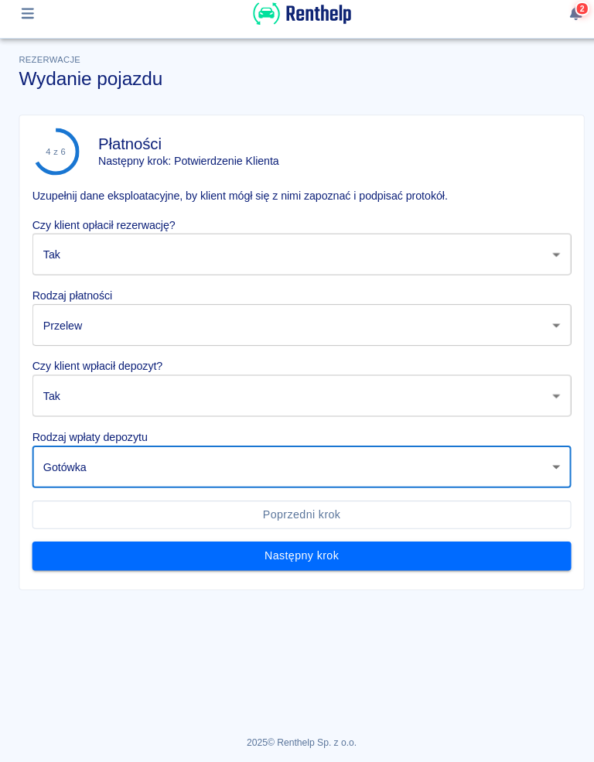
click at [319, 552] on button "Następny krok" at bounding box center [297, 559] width 531 height 29
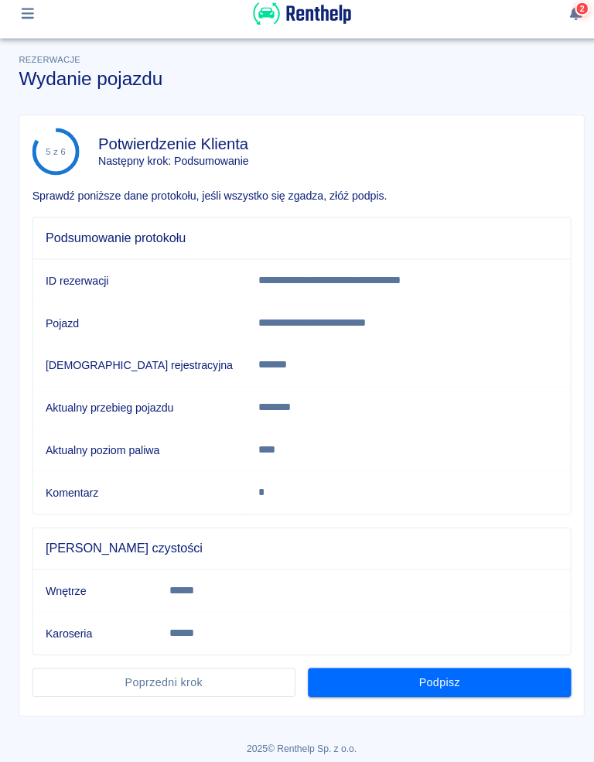
click at [449, 671] on button "Podpisz" at bounding box center [432, 683] width 259 height 29
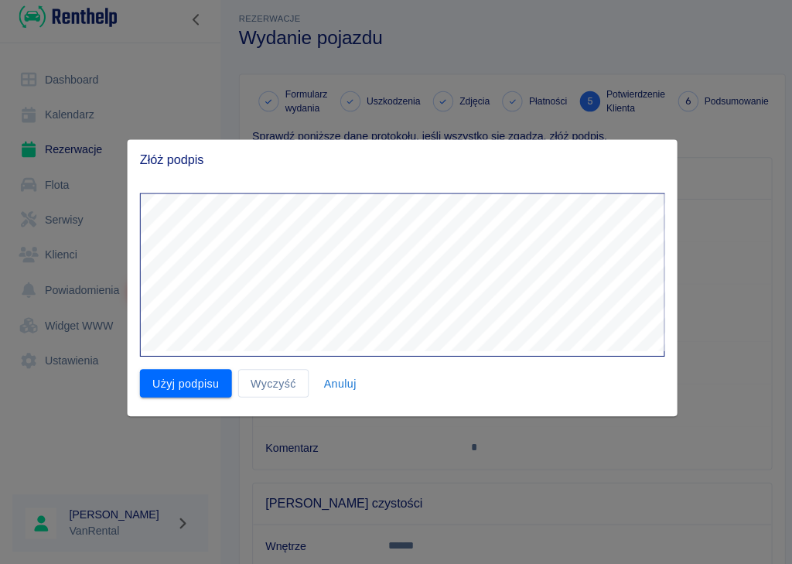
click at [183, 377] on button "Użyj podpisu" at bounding box center [183, 385] width 90 height 29
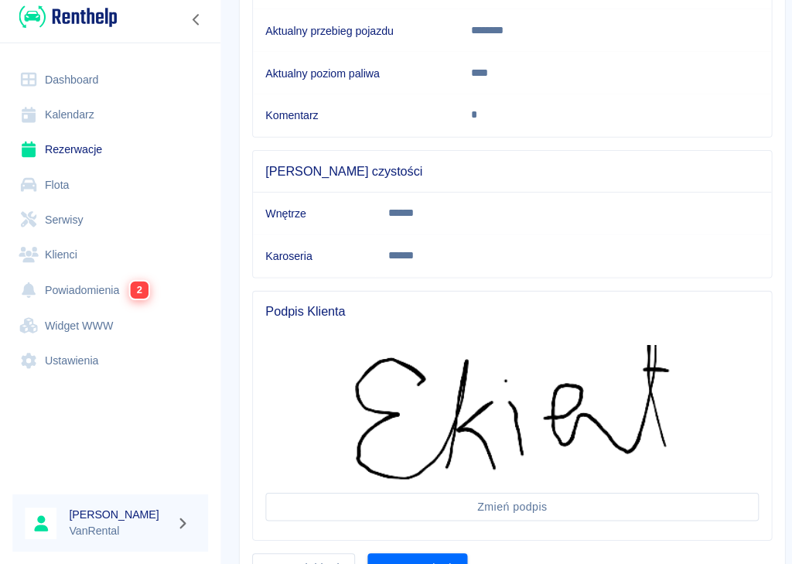
scroll to position [327, 0]
click at [418, 553] on button "Następny krok" at bounding box center [411, 567] width 98 height 29
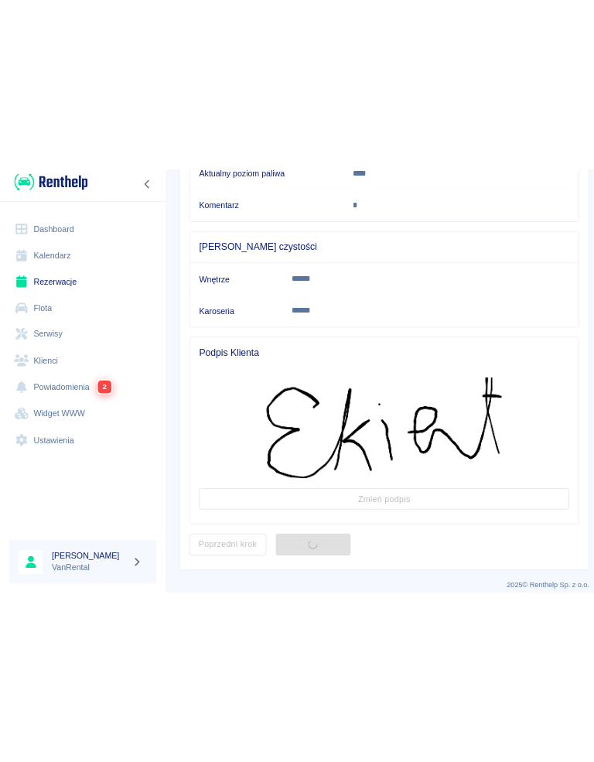
scroll to position [0, 0]
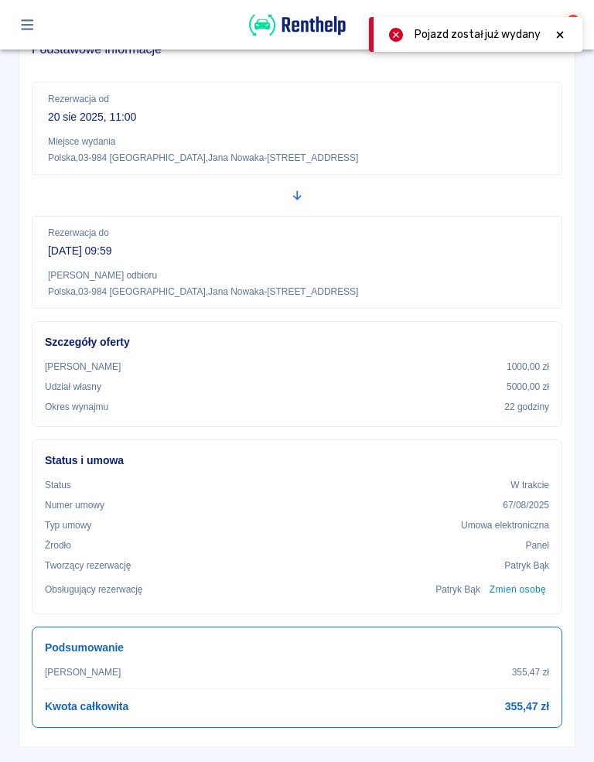
scroll to position [188, 0]
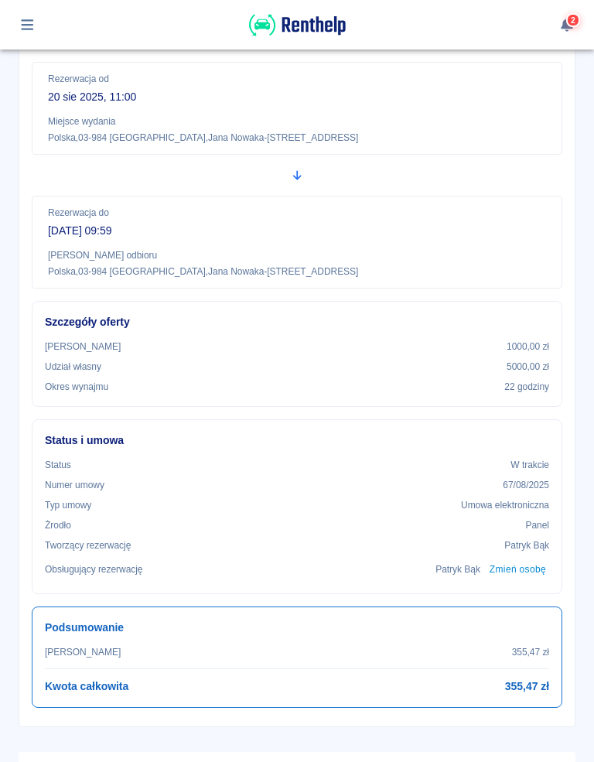
click at [589, 429] on div "**********" at bounding box center [297, 734] width 594 height 1744
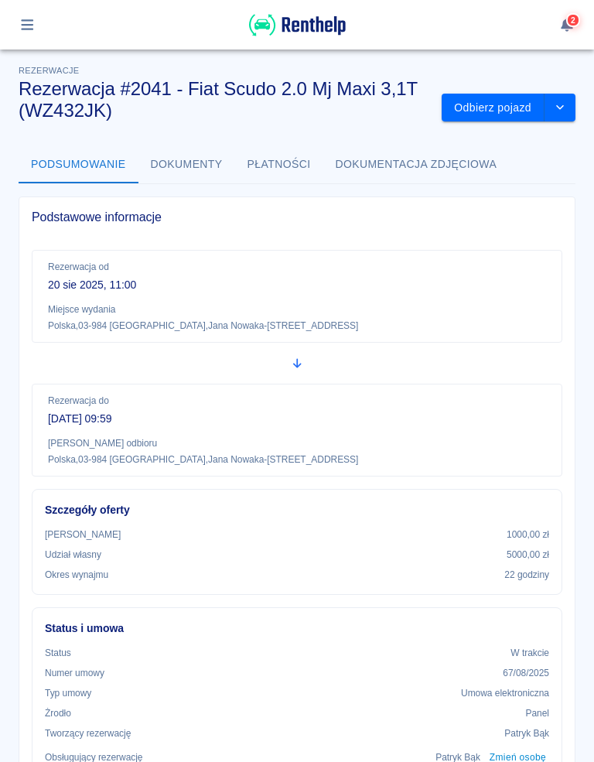
scroll to position [0, 0]
